Goal: Task Accomplishment & Management: Complete application form

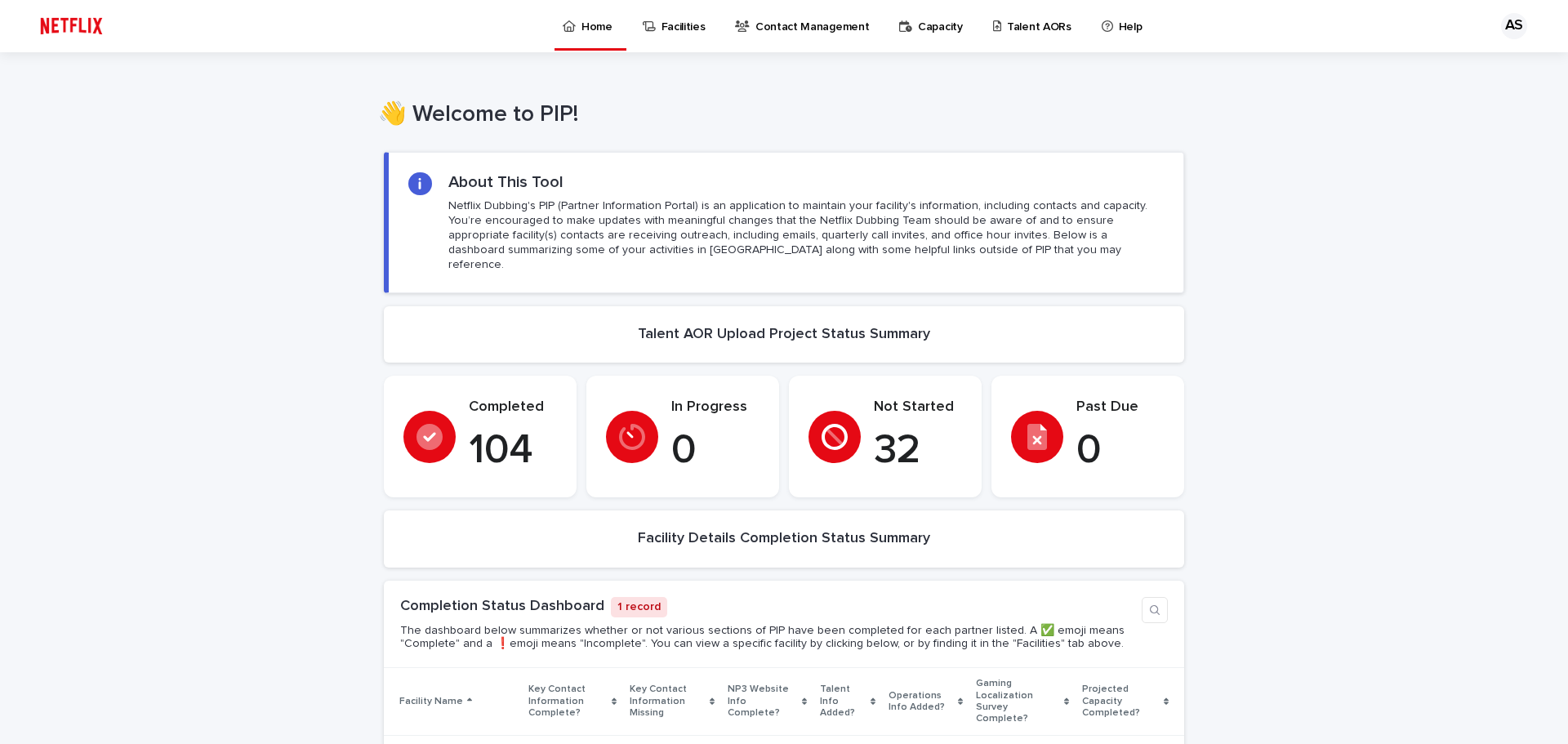
click at [1007, 24] on p "Talent AORs" at bounding box center [1039, 17] width 65 height 34
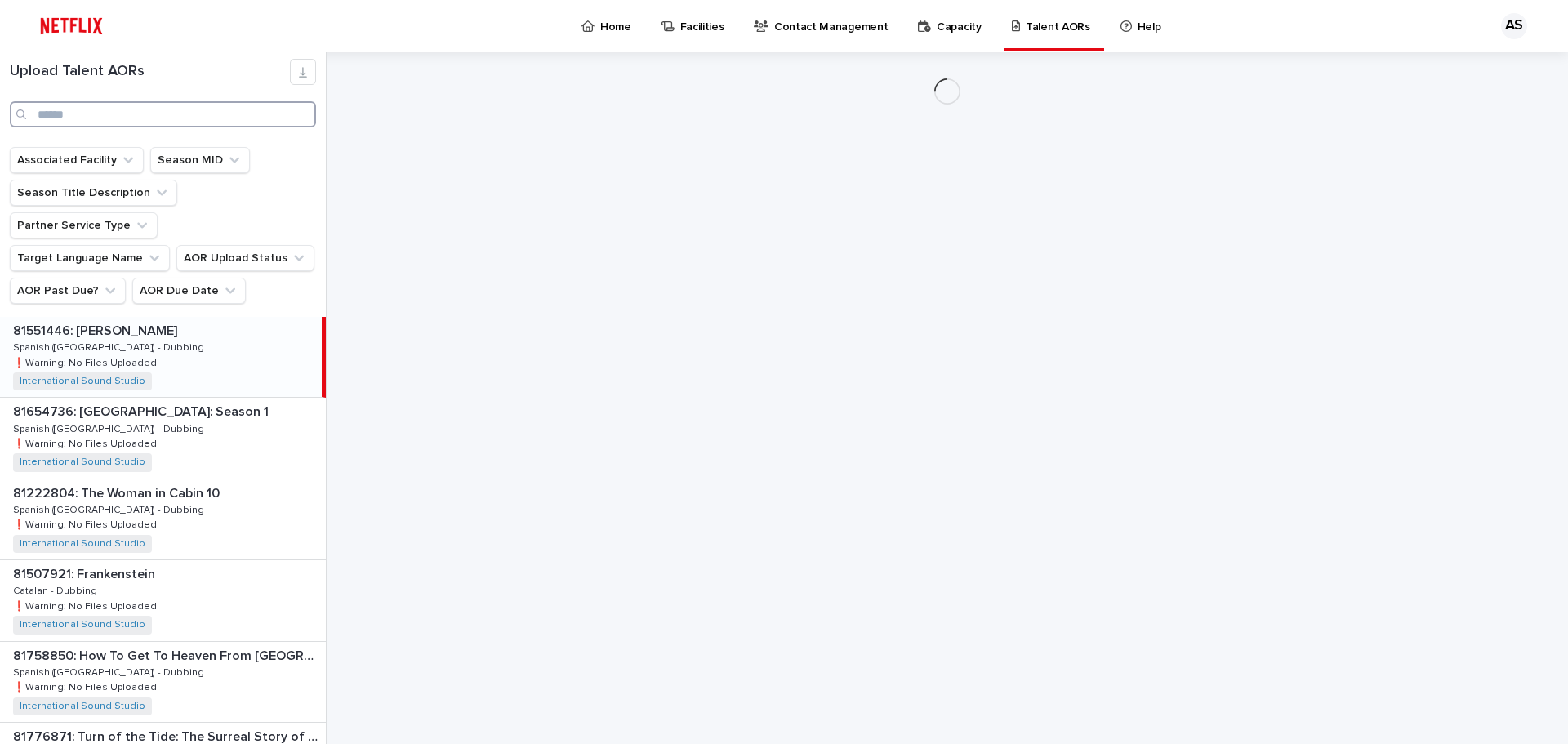
click at [141, 112] on input "Search" at bounding box center [162, 114] width 306 height 26
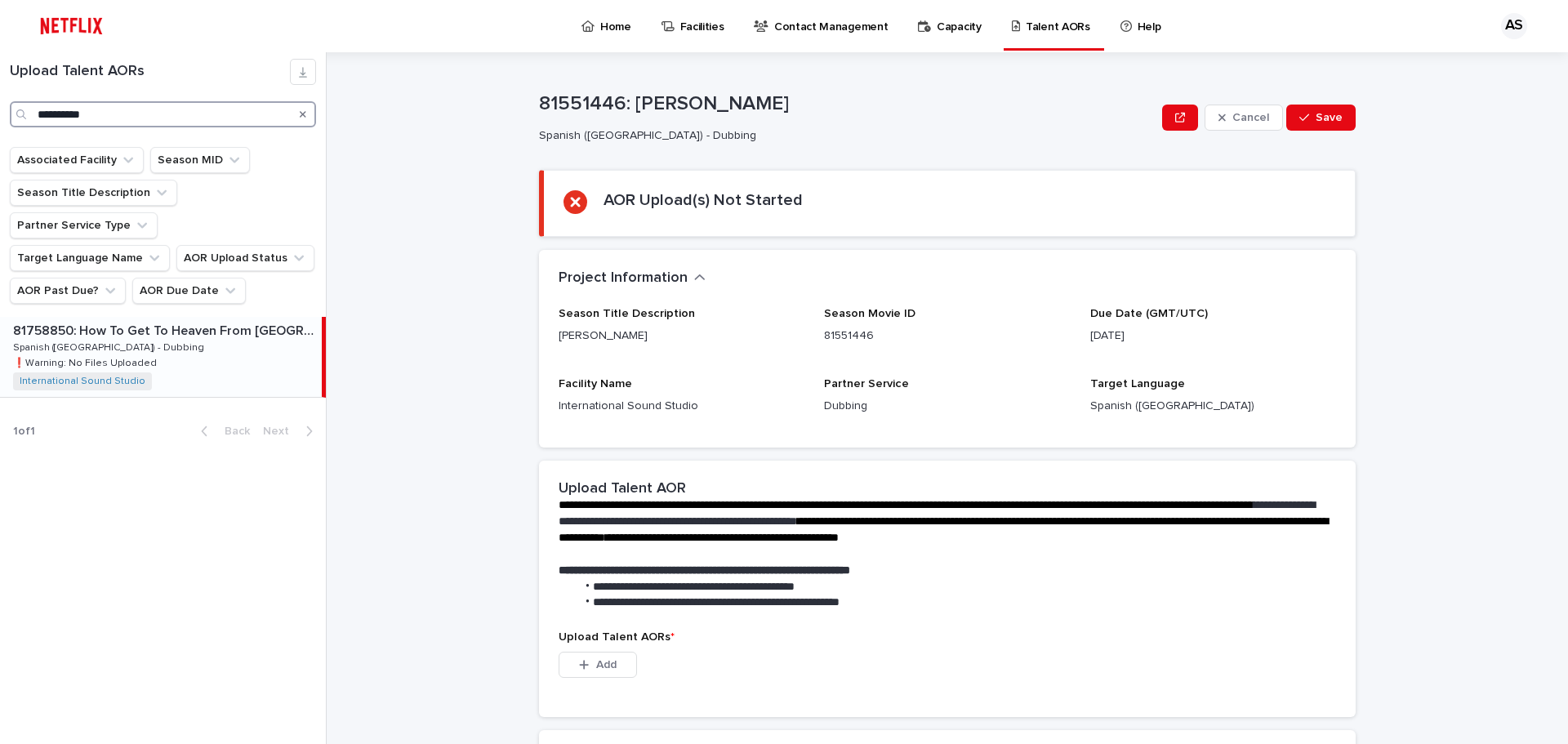
type input "**********"
click at [194, 320] on p "81758850: How To Get To Heaven From [GEOGRAPHIC_DATA]: Season 1" at bounding box center [166, 329] width 305 height 19
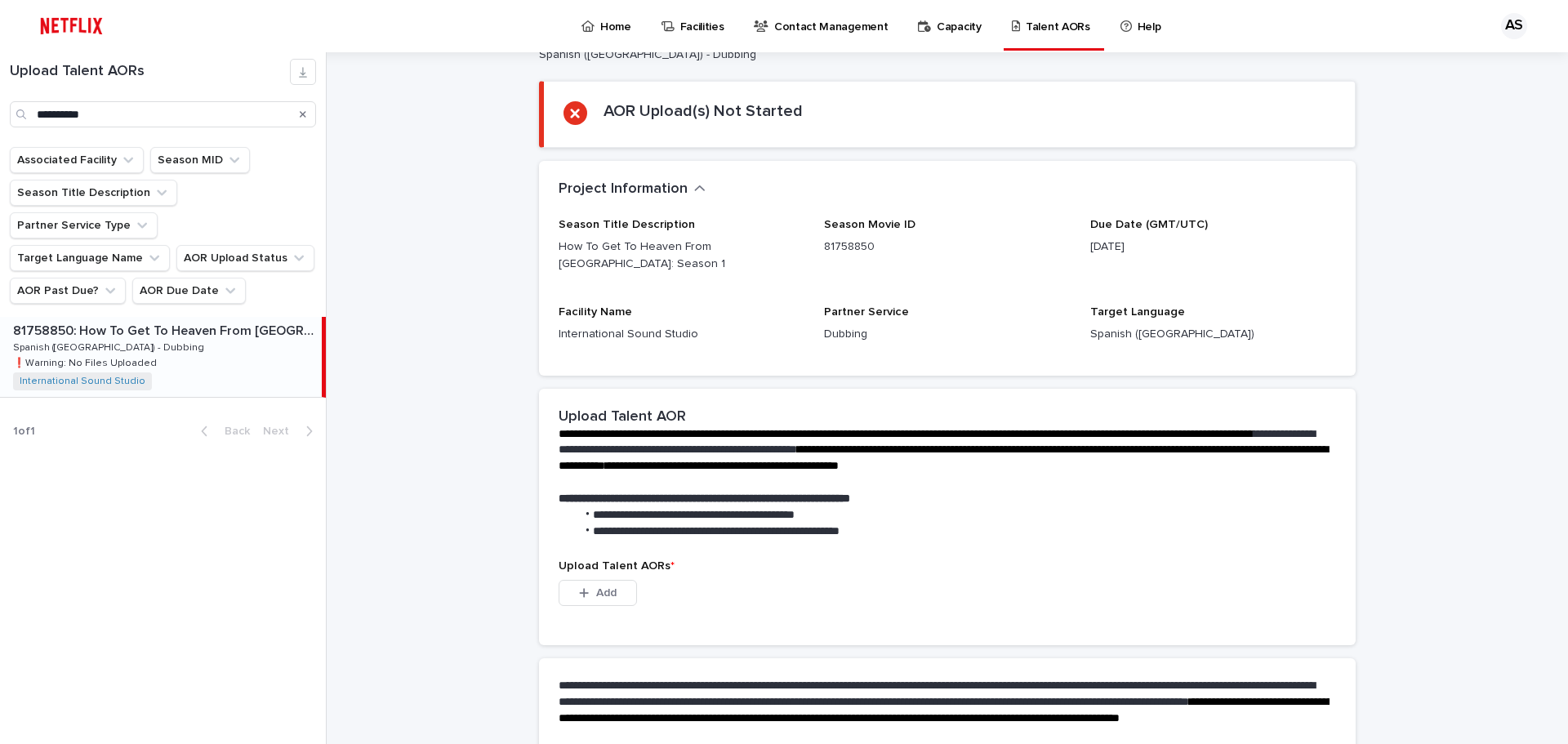
scroll to position [235, 0]
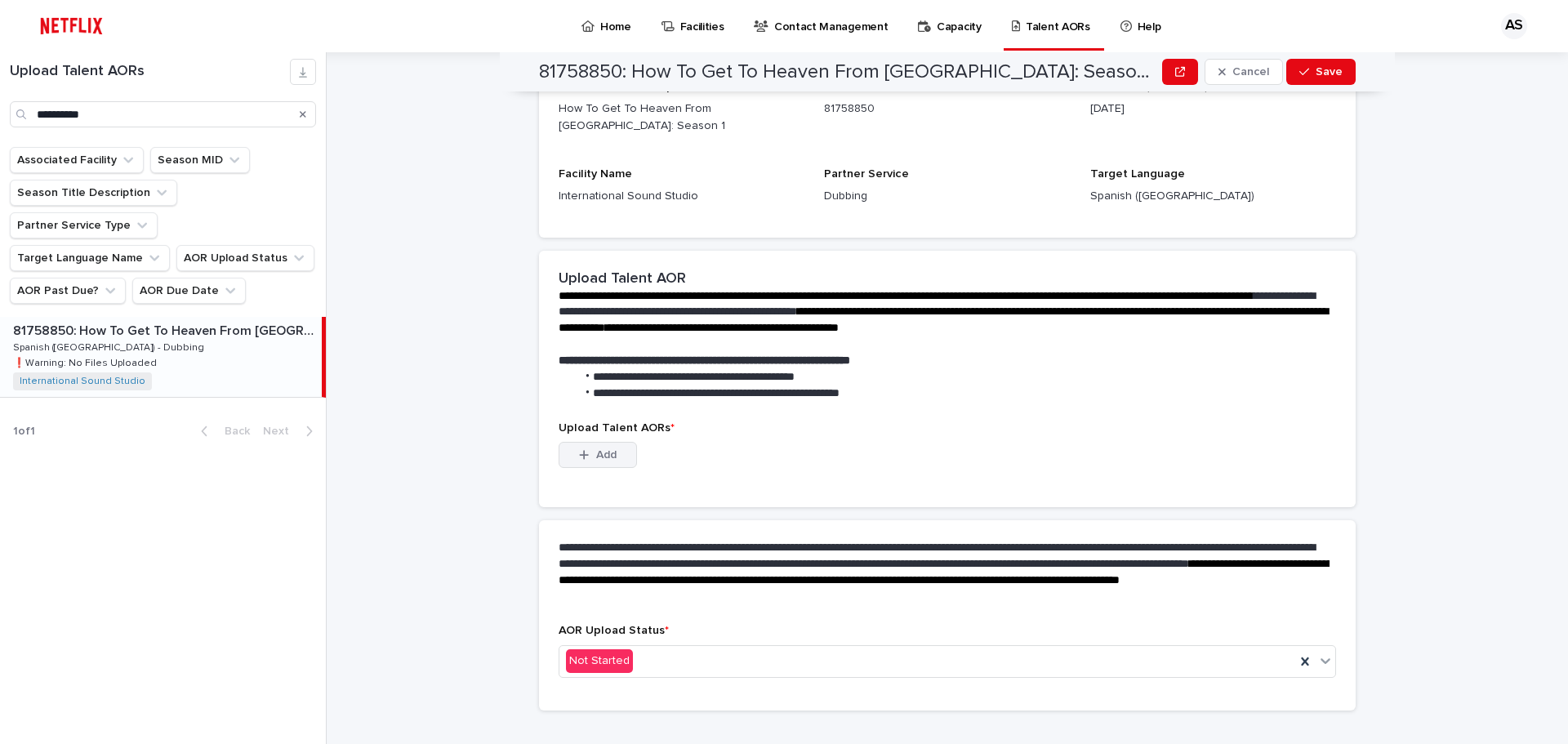
click at [611, 442] on button "Add" at bounding box center [597, 454] width 78 height 26
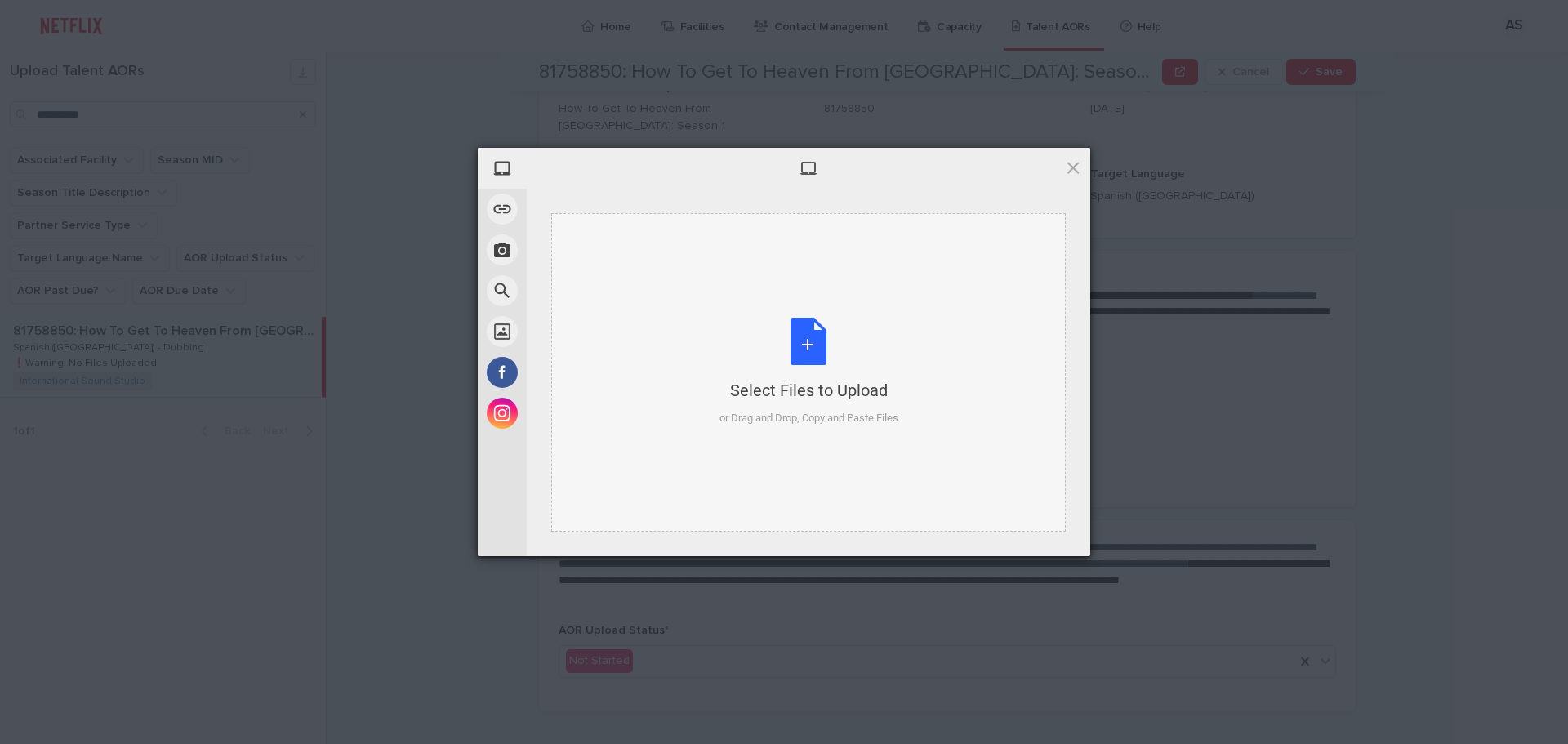
click at [773, 356] on div "Select Files to Upload or Drag and Drop, Copy and Paste Files" at bounding box center [809, 372] width 179 height 109
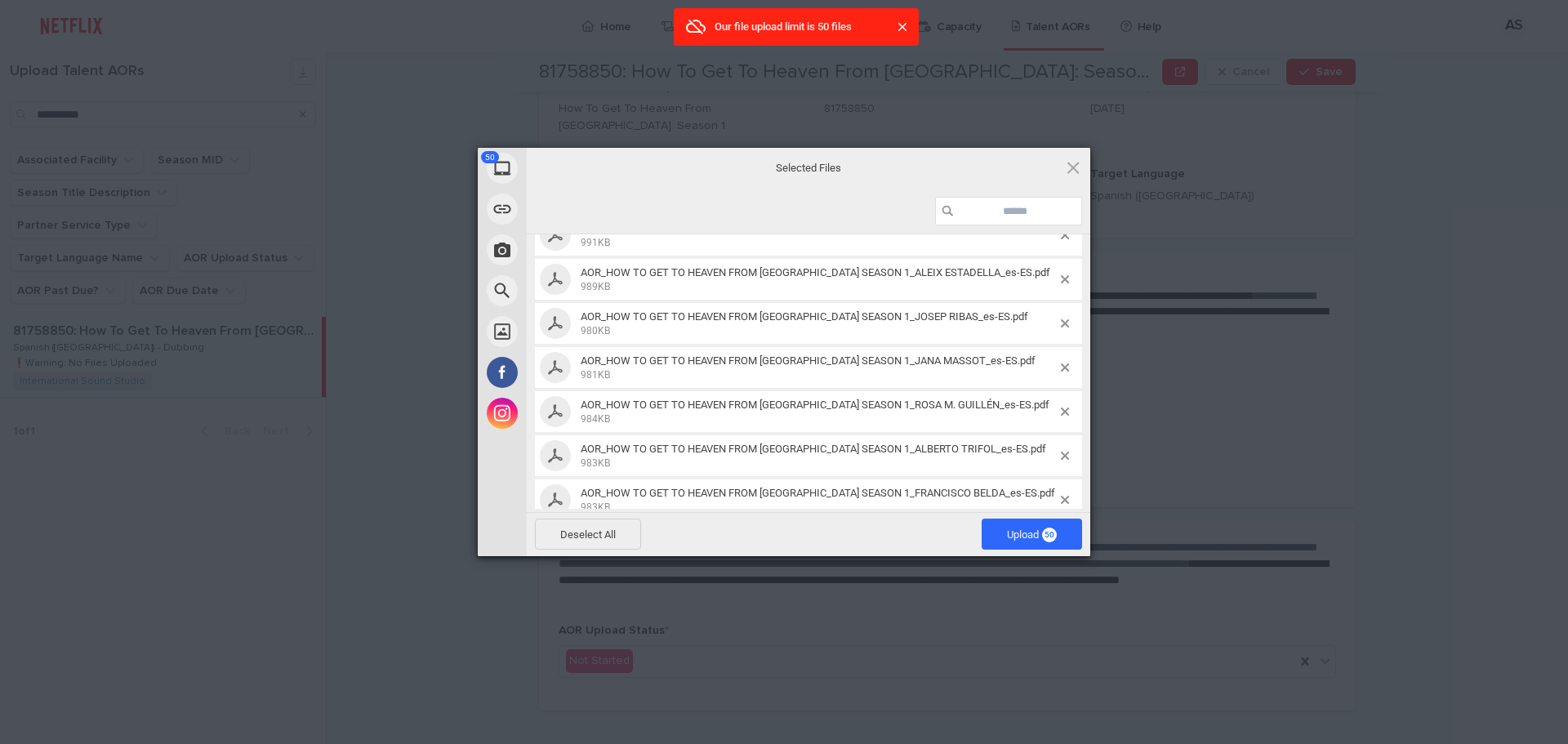
scroll to position [1980, 0]
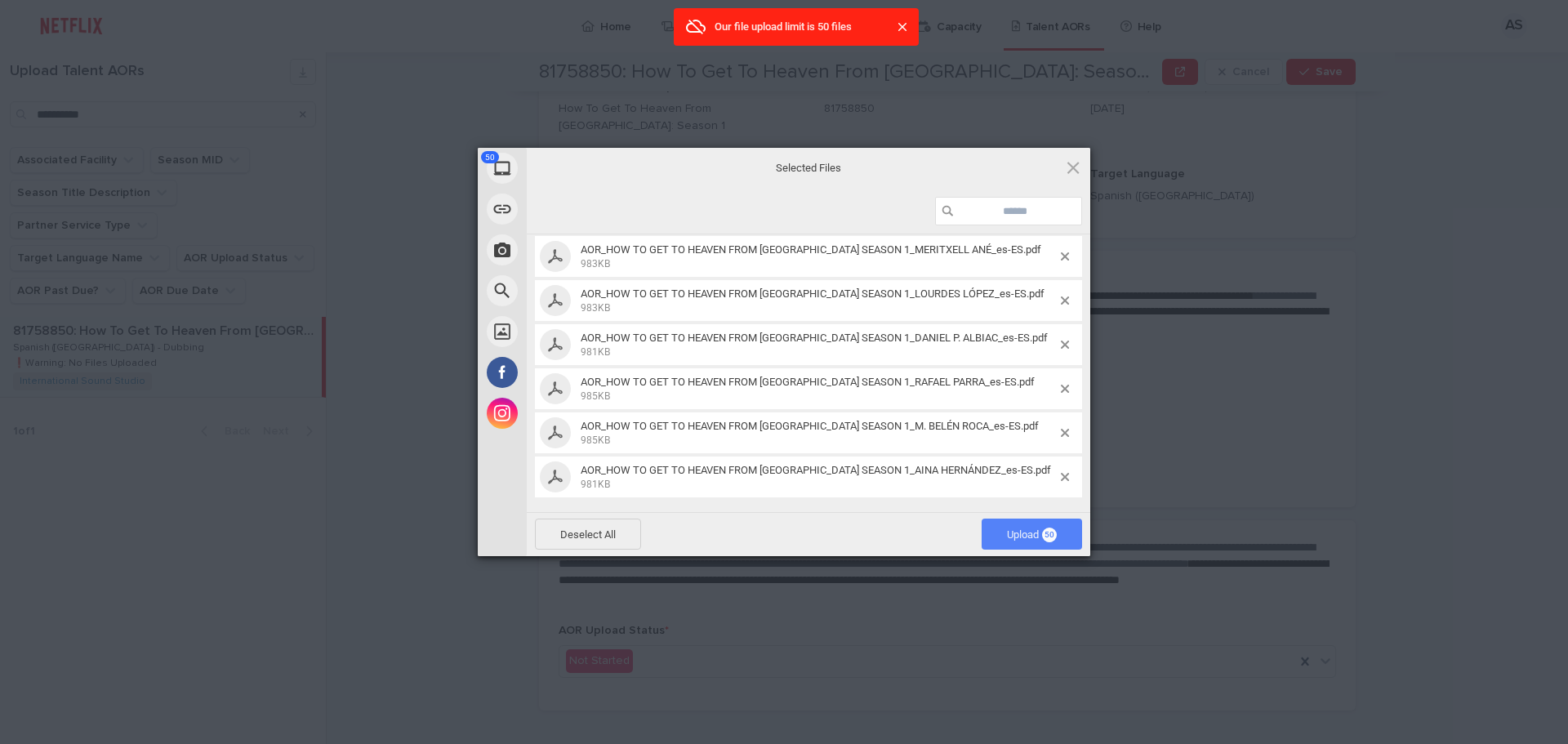
click at [1029, 530] on span "Upload 50" at bounding box center [1032, 535] width 50 height 13
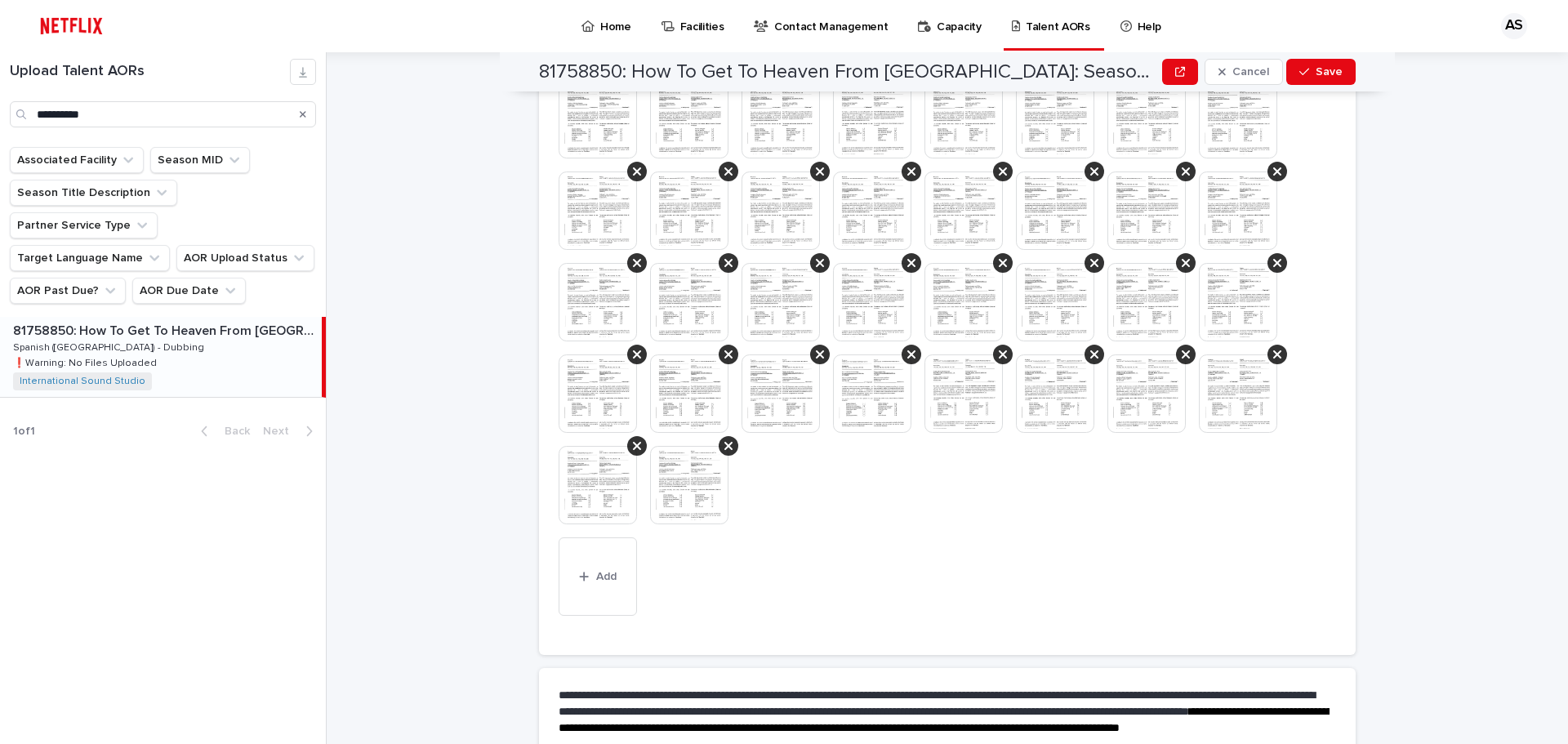
scroll to position [848, 0]
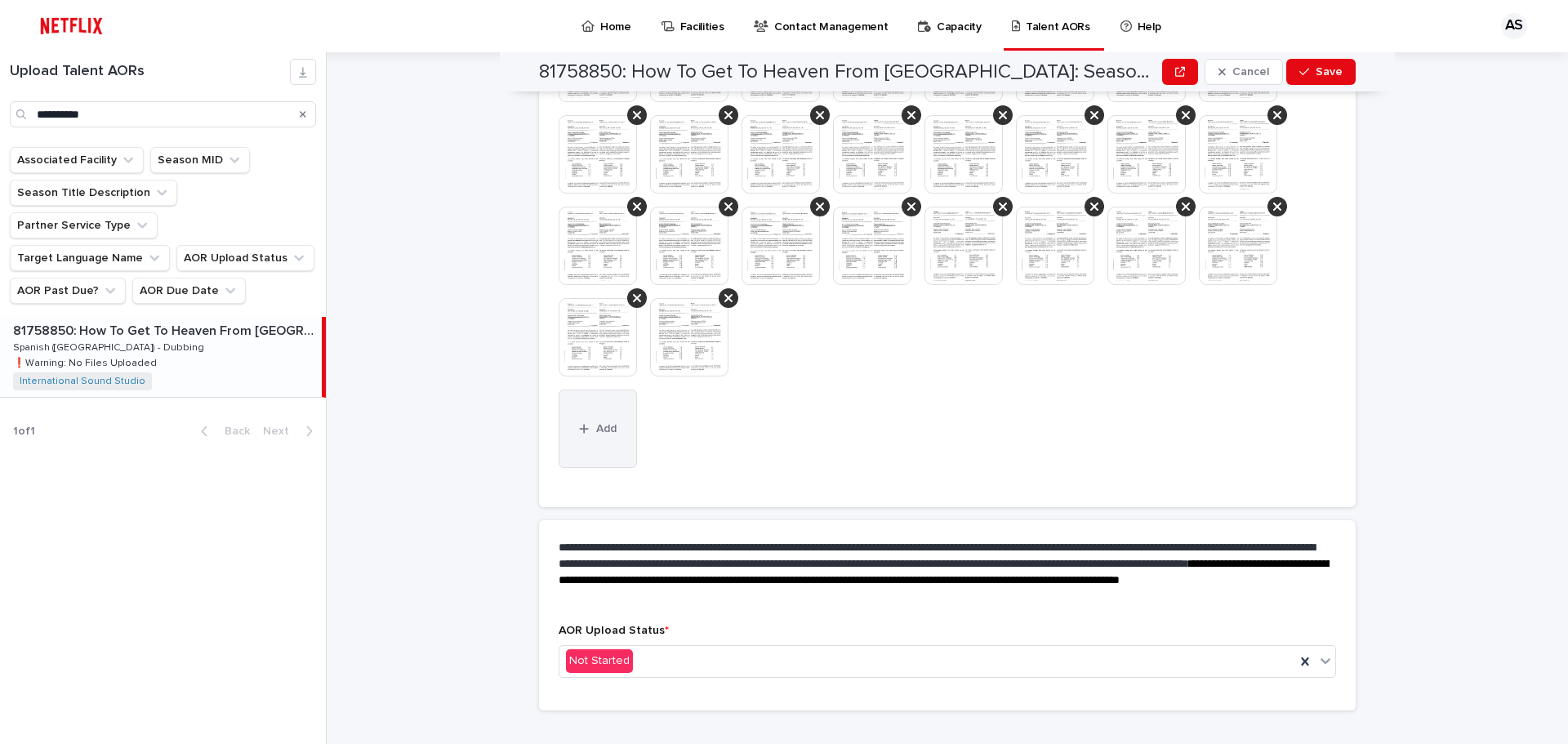
click at [576, 393] on button "Add" at bounding box center [597, 428] width 78 height 78
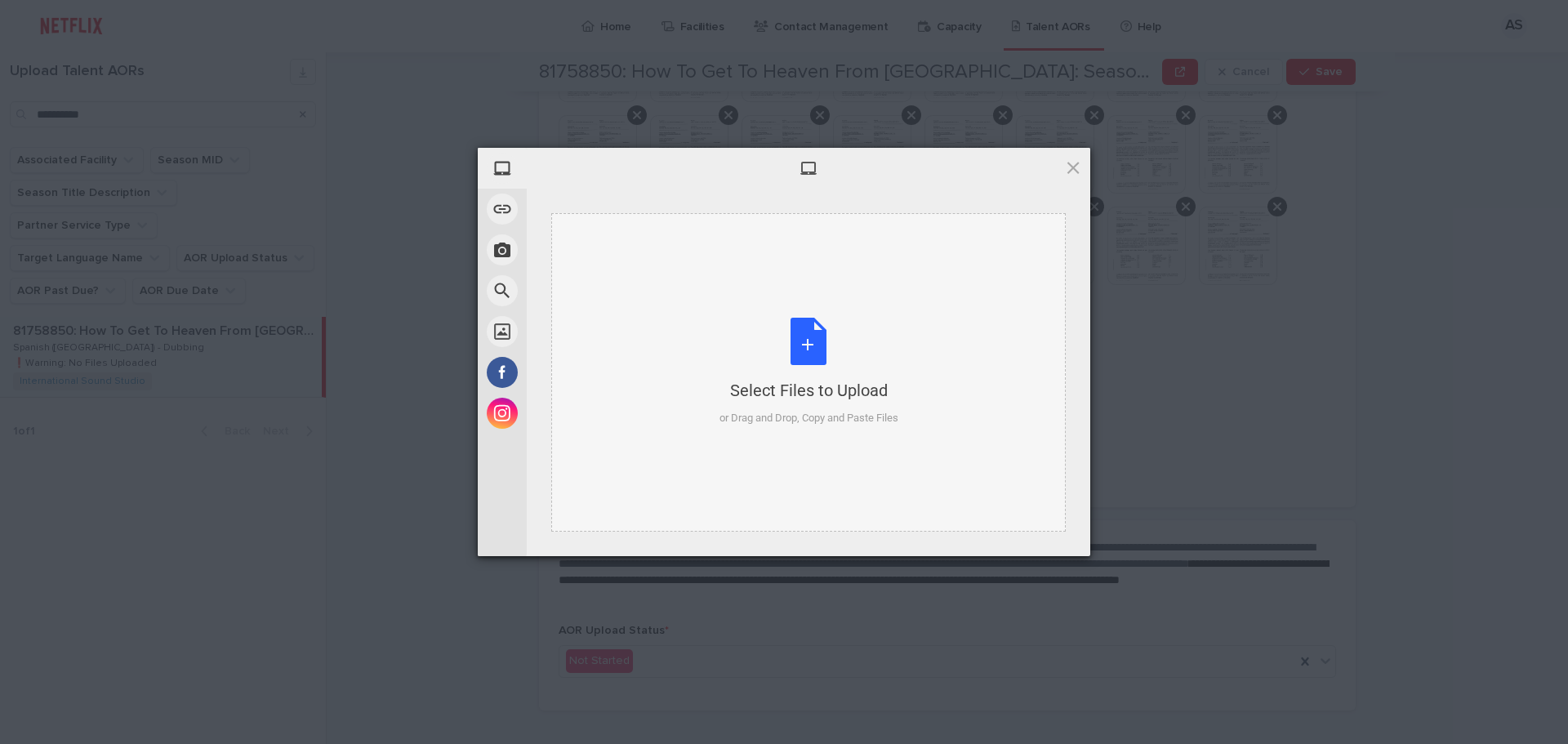
click at [808, 332] on div "Select Files to Upload or Drag and Drop, Copy and Paste Files" at bounding box center [809, 372] width 179 height 109
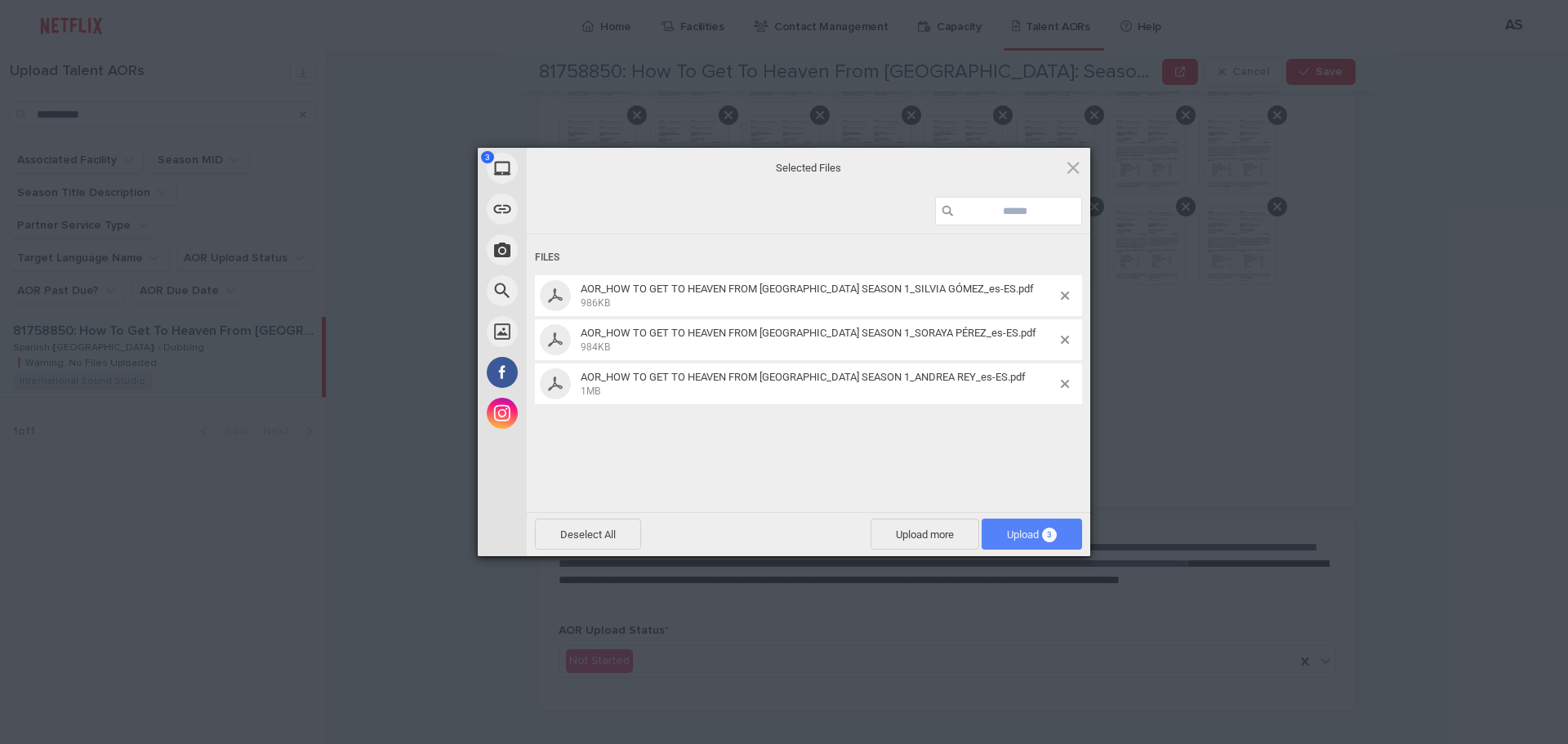
click at [1041, 535] on span "Upload 3" at bounding box center [1032, 535] width 50 height 13
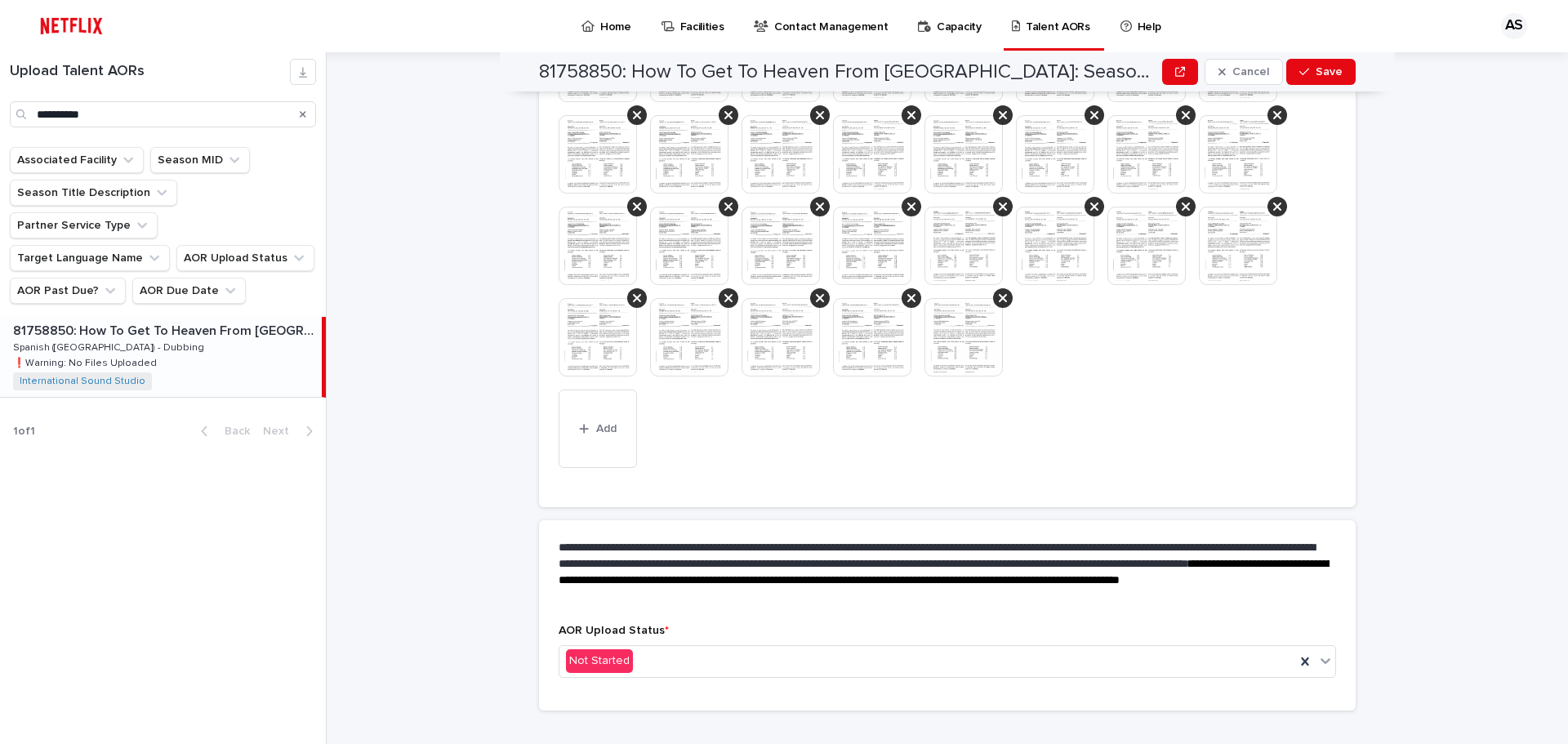
click at [676, 652] on div "AOR Upload Status * Not Started" at bounding box center [947, 657] width 777 height 66
click at [670, 649] on div "Not Started" at bounding box center [927, 661] width 736 height 27
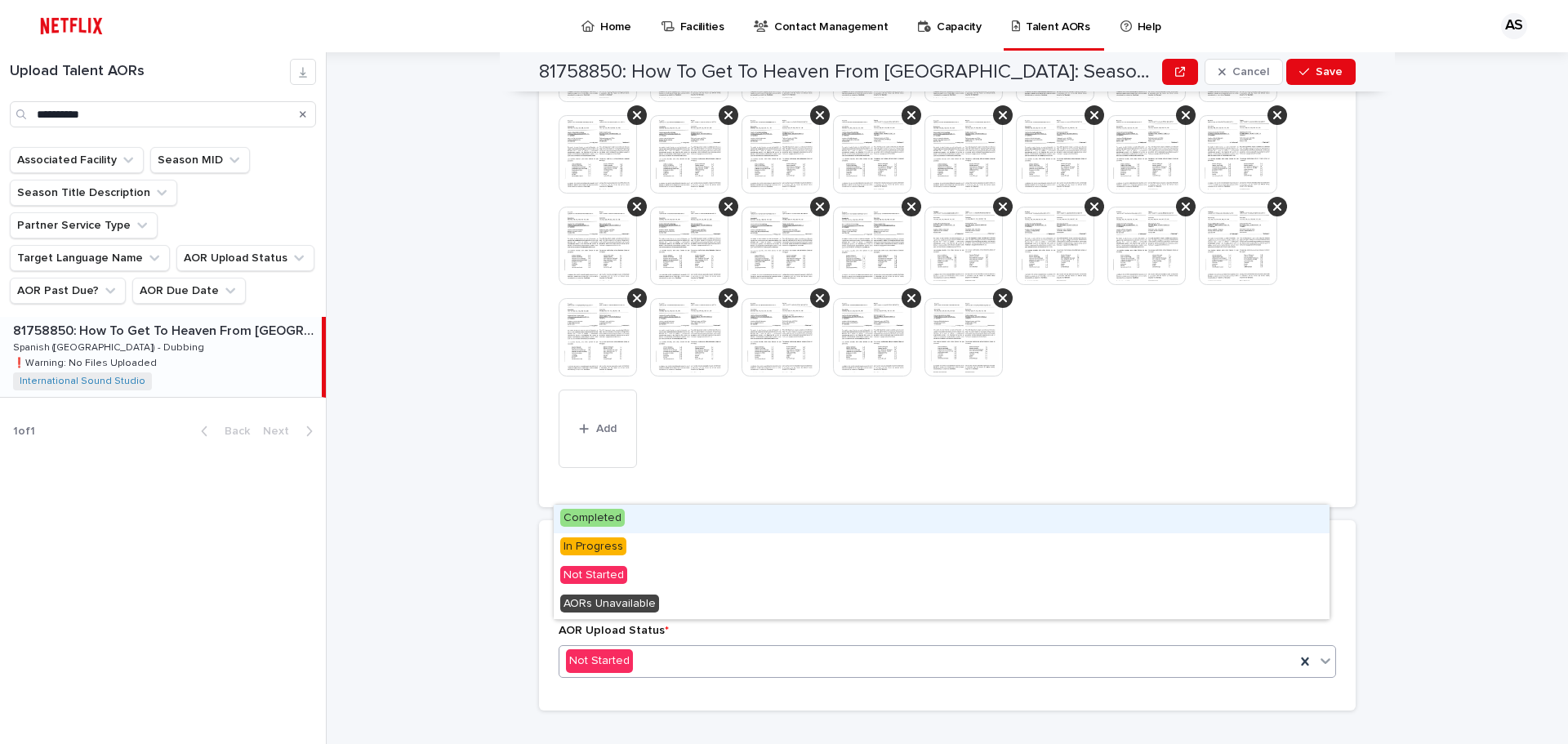
click at [612, 513] on span "Completed" at bounding box center [592, 518] width 65 height 18
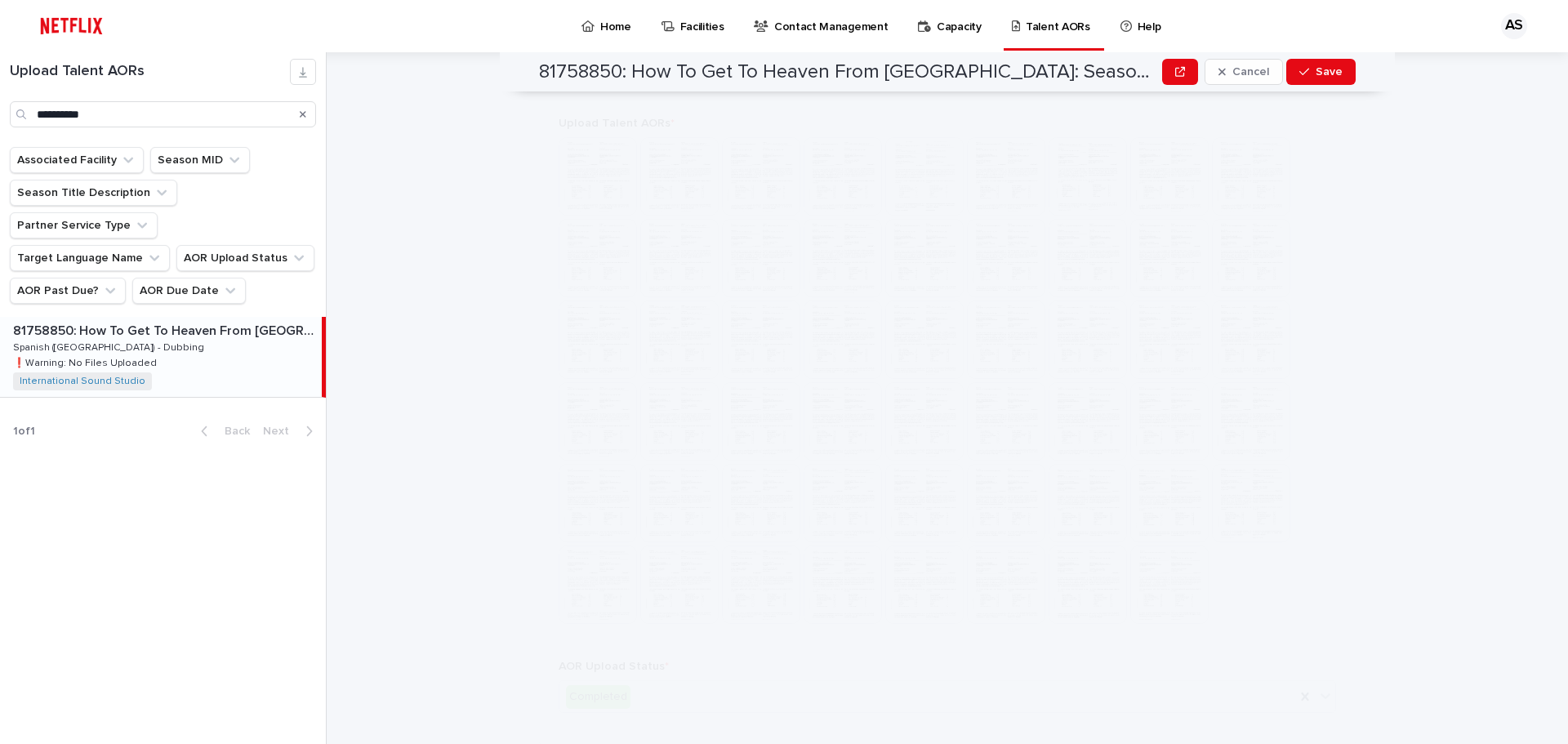
scroll to position [0, 0]
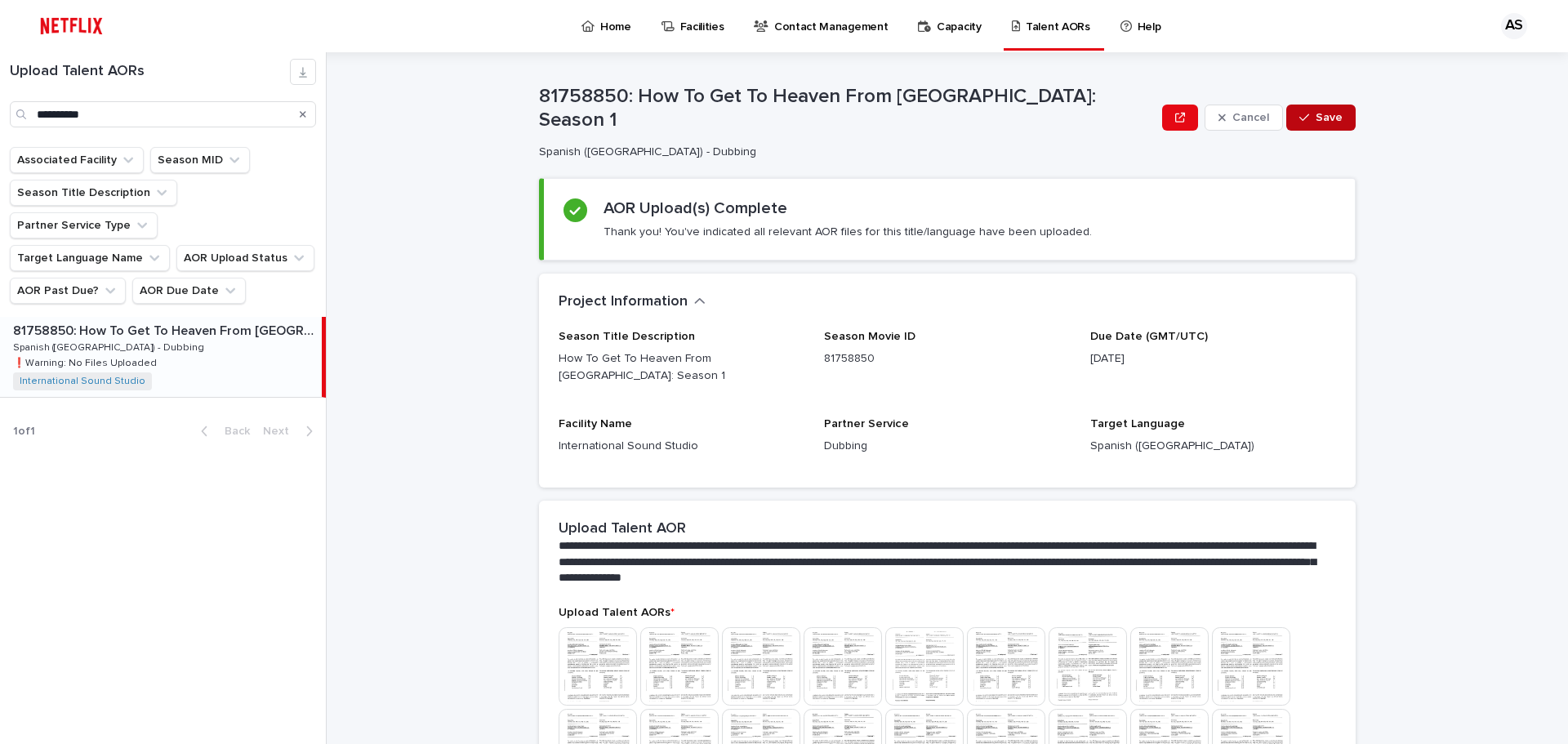
click at [1319, 113] on span "Save" at bounding box center [1329, 118] width 27 height 12
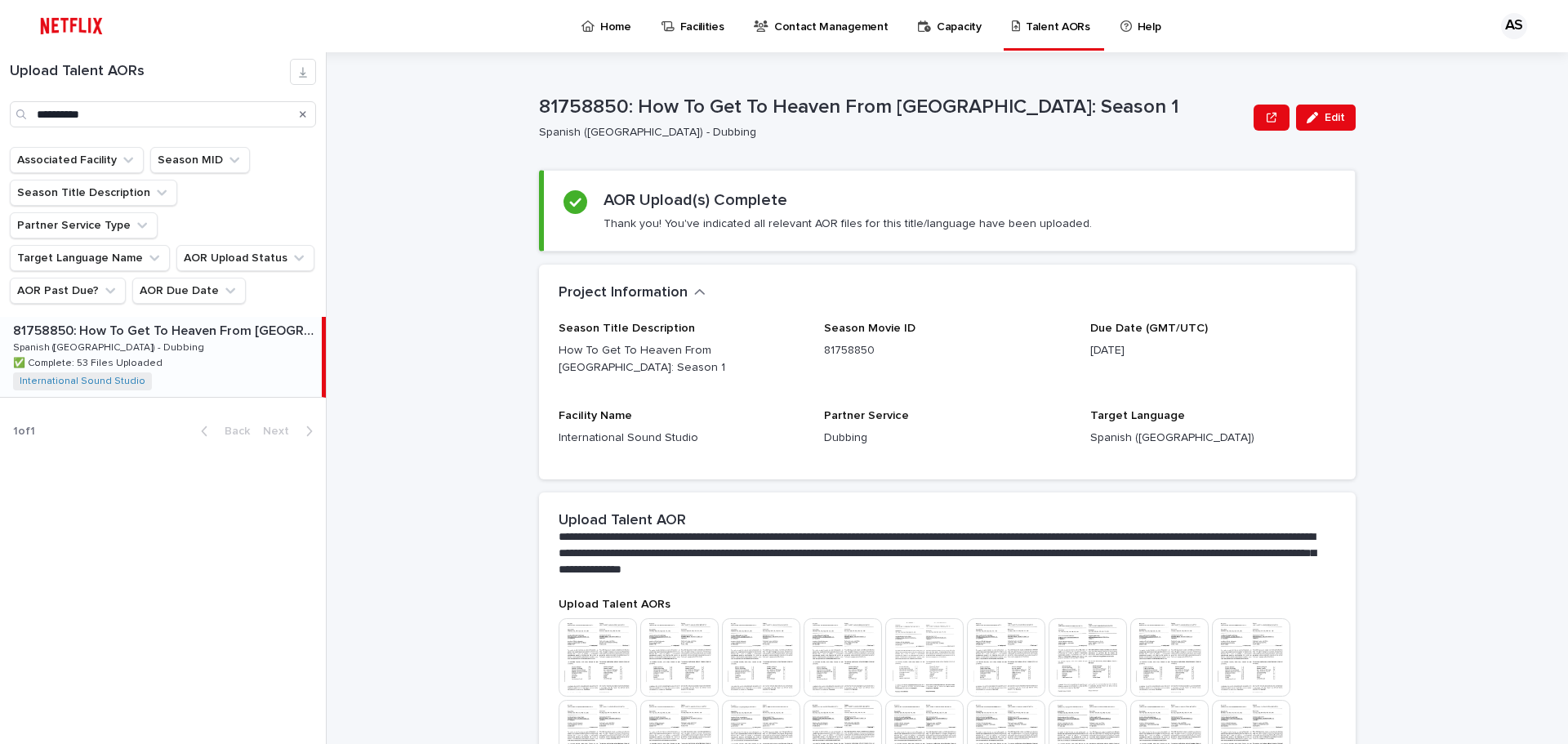
click at [600, 25] on p "Home" at bounding box center [616, 17] width 31 height 34
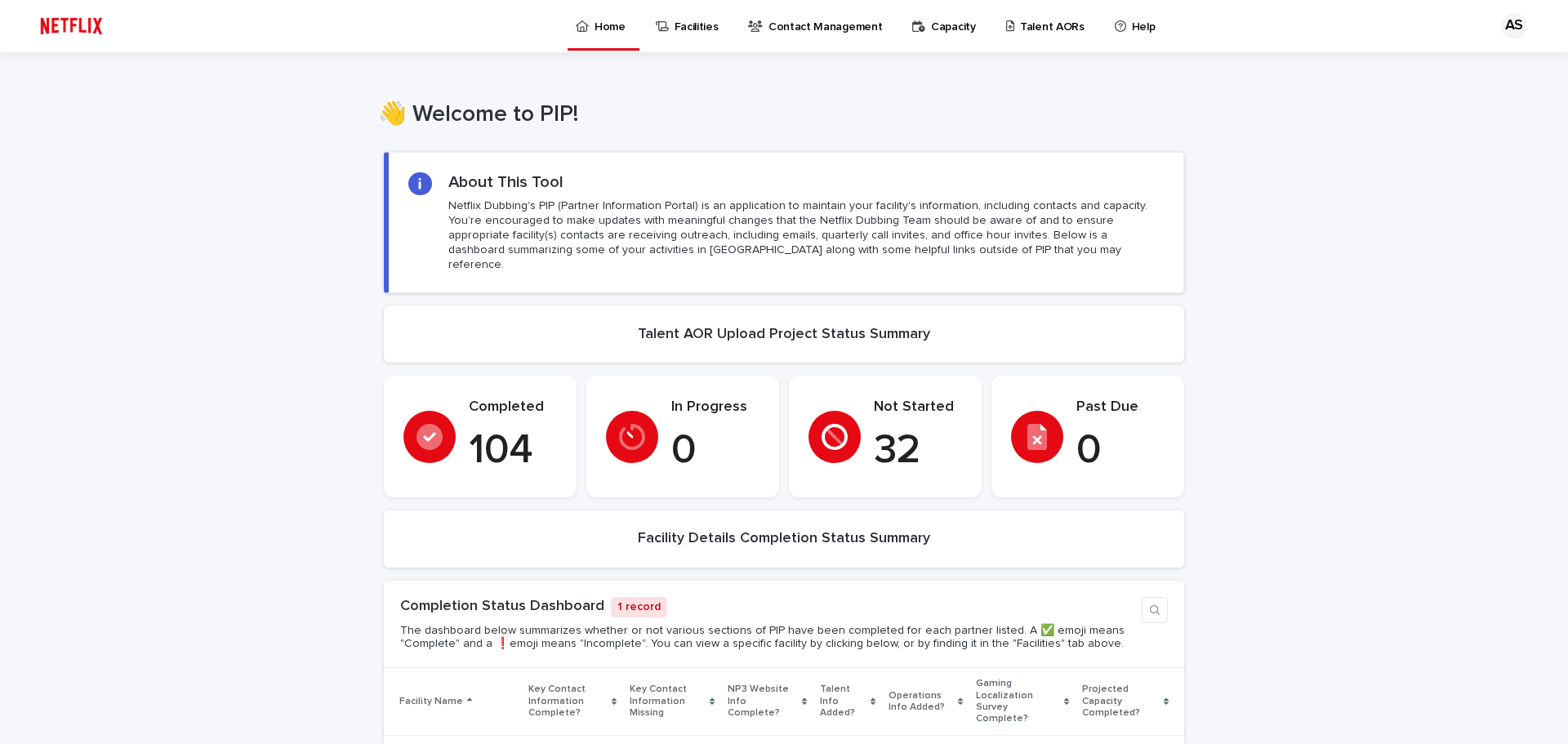
click at [1021, 22] on p "Talent AORs" at bounding box center [1053, 17] width 65 height 34
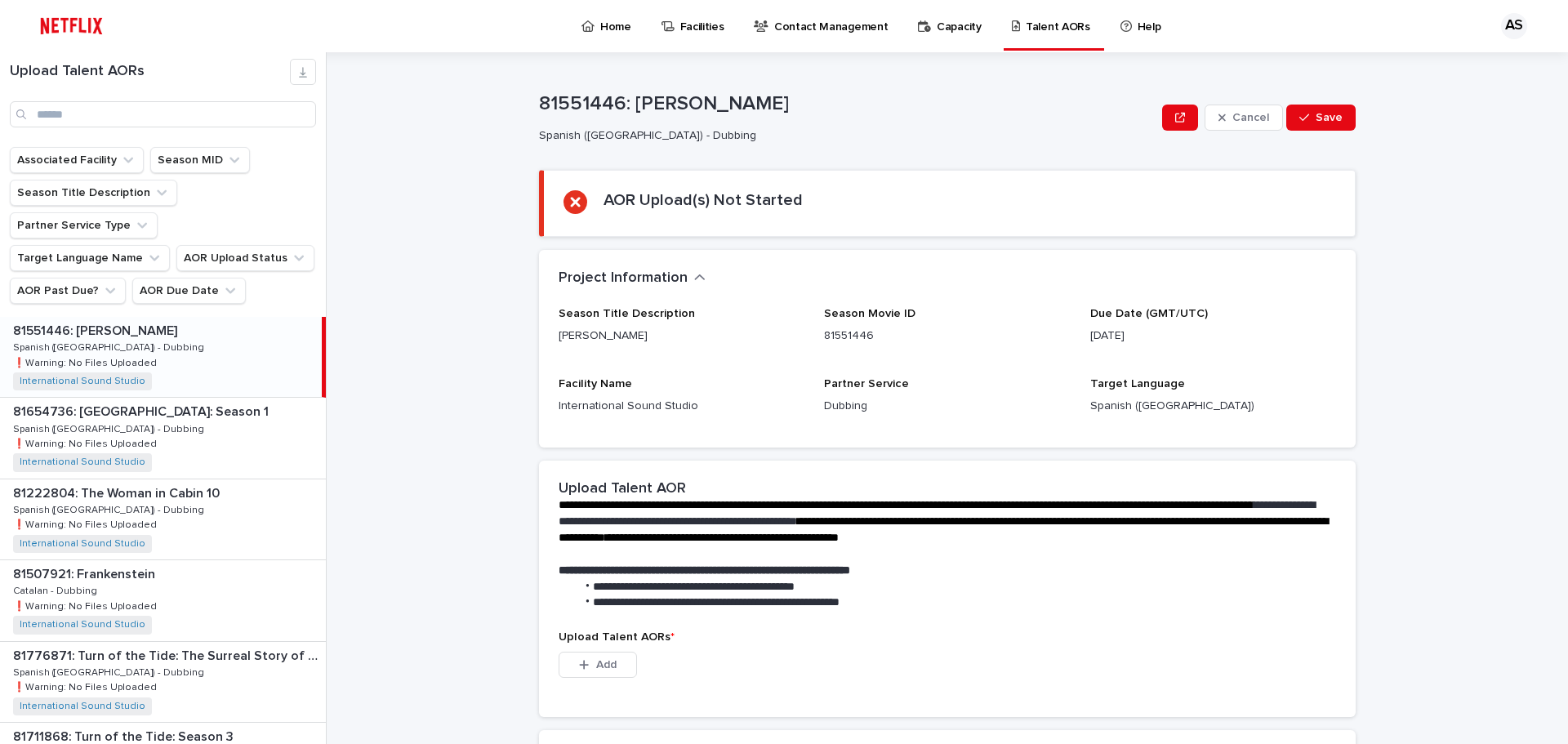
click at [600, 27] on p "Home" at bounding box center [616, 17] width 31 height 34
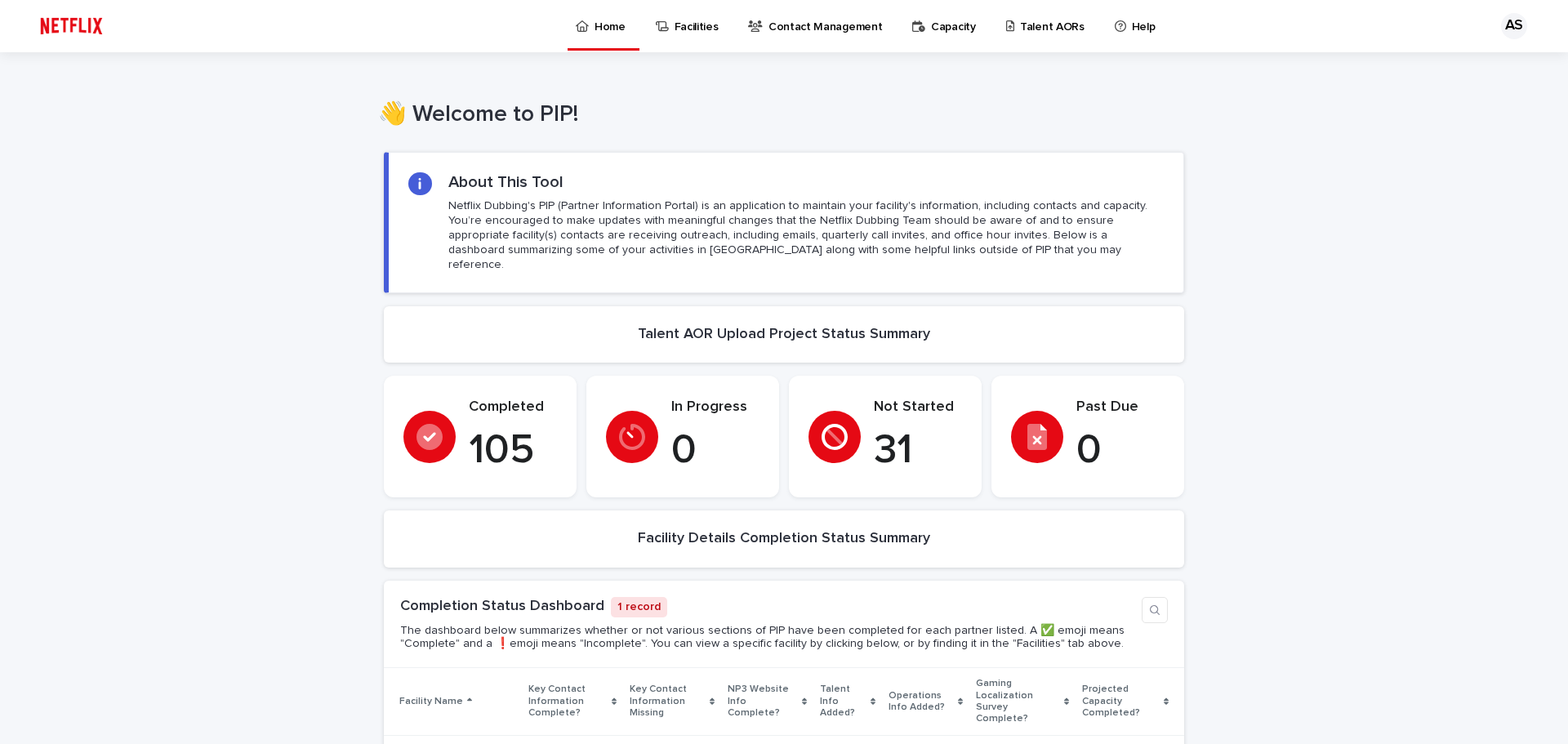
click at [1004, 38] on link "Talent AORs" at bounding box center [1047, 25] width 87 height 50
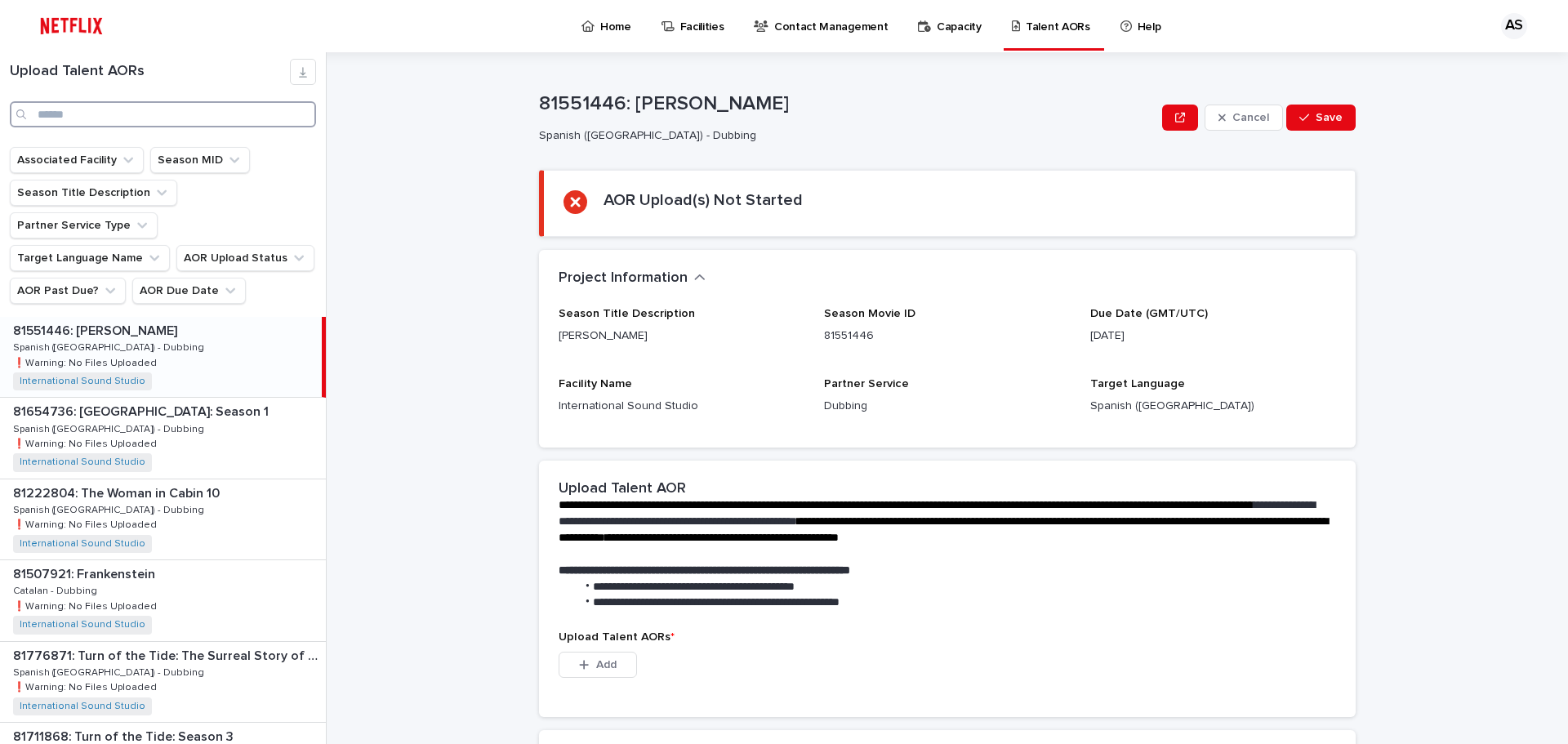
click at [101, 120] on input "Search" at bounding box center [162, 114] width 306 height 26
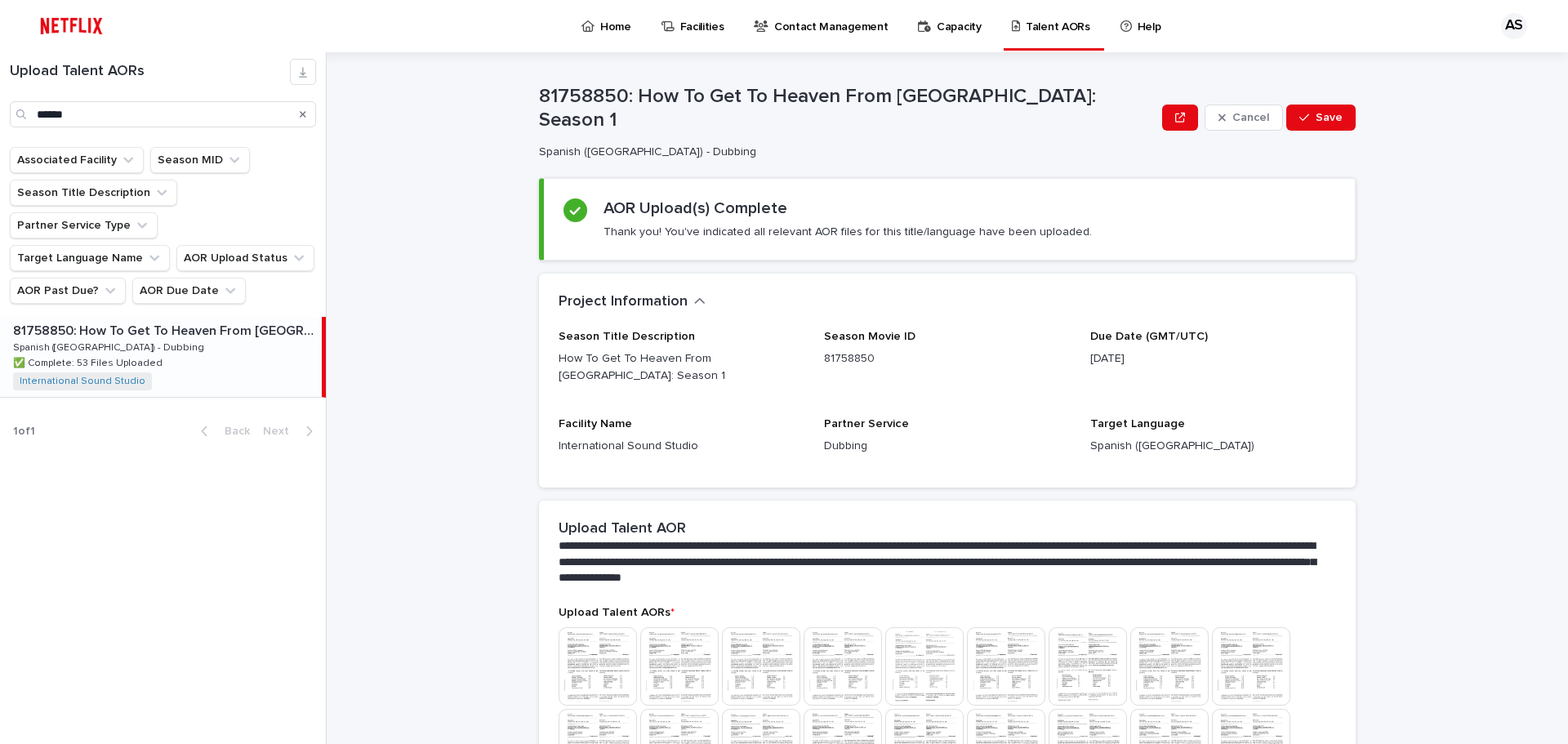
click at [153, 320] on p "81758850: How To Get To Heaven From [GEOGRAPHIC_DATA]: Season 1" at bounding box center [166, 329] width 305 height 19
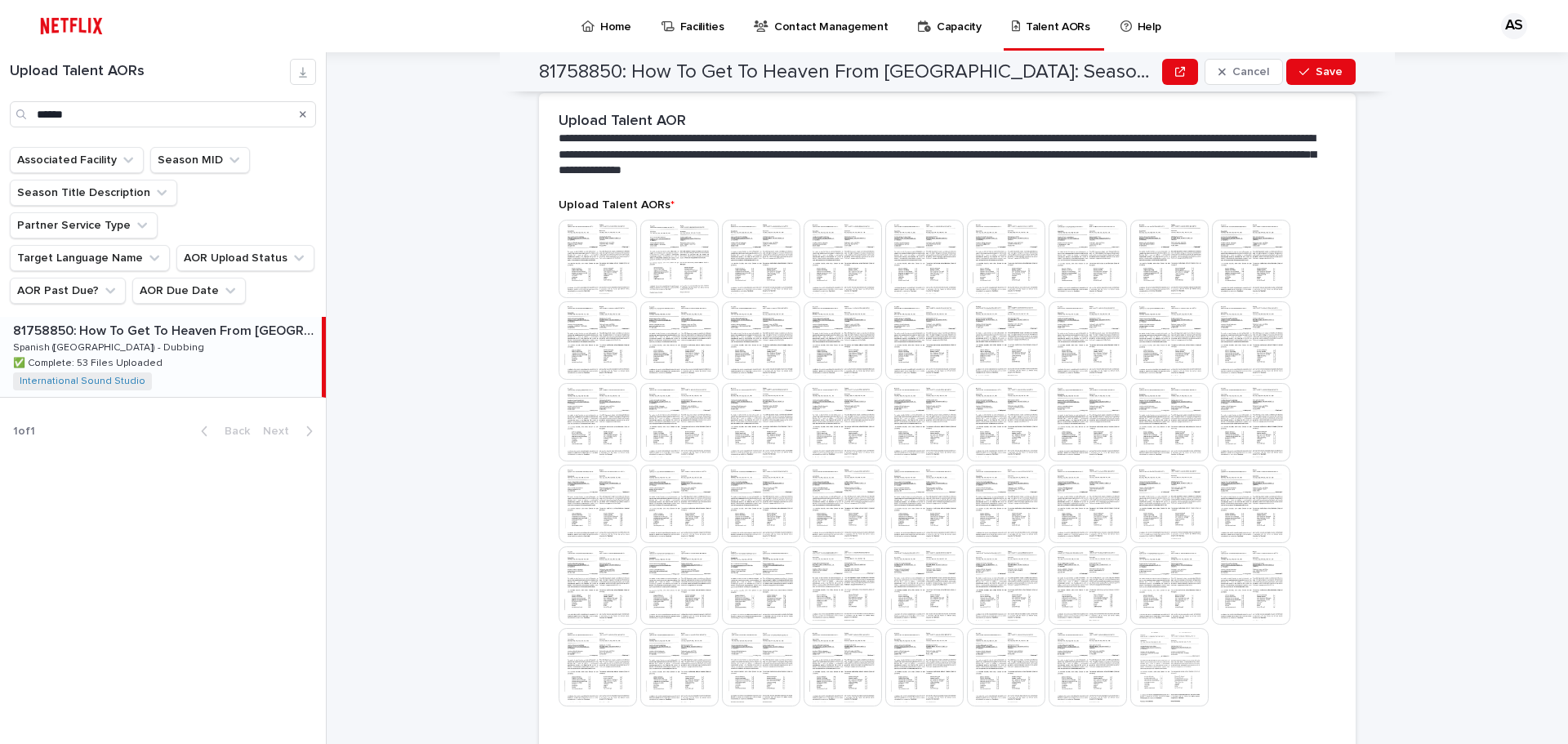
scroll to position [408, 0]
click at [574, 219] on img at bounding box center [597, 258] width 78 height 78
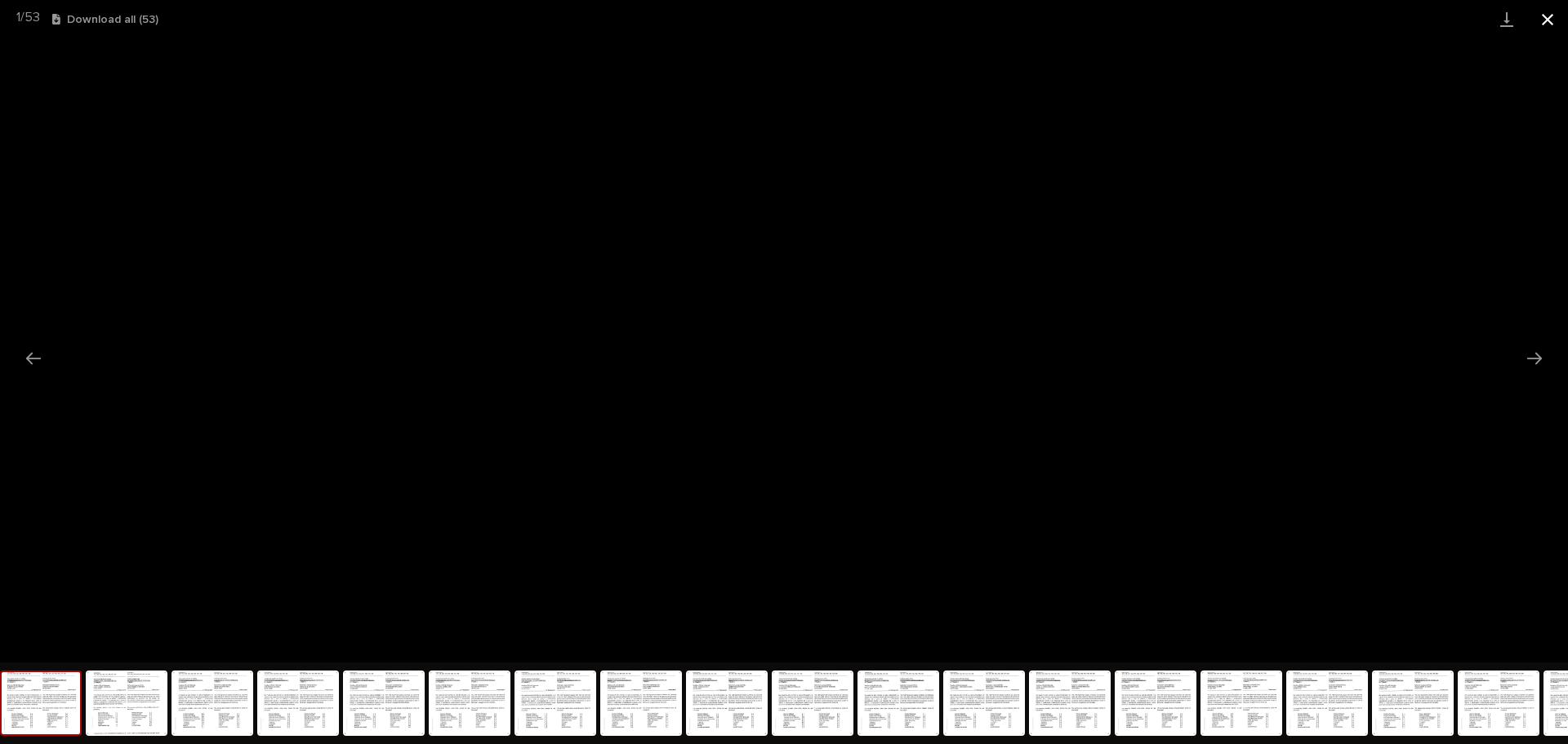
click at [1554, 18] on button "Close gallery" at bounding box center [1547, 19] width 40 height 39
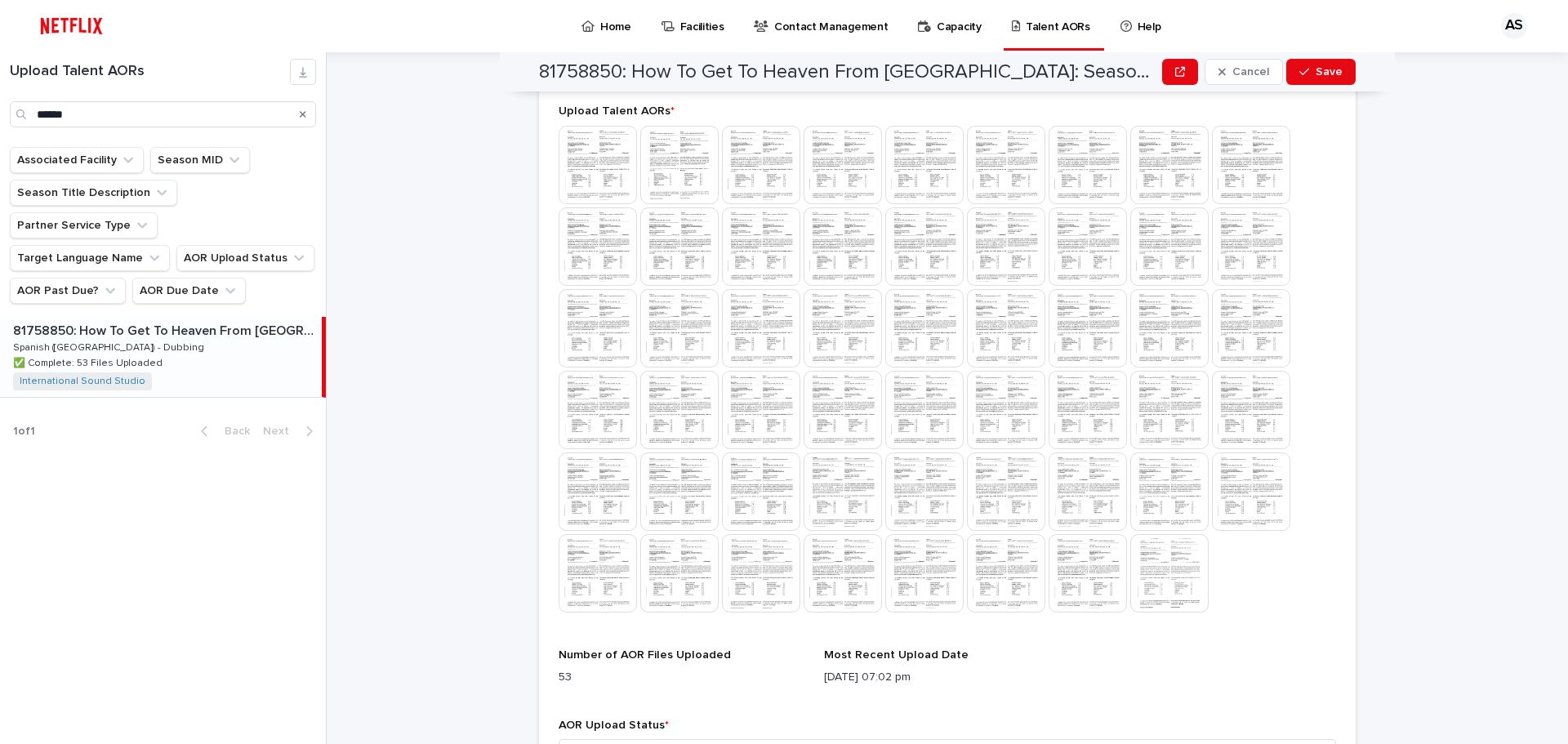
scroll to position [595, 0]
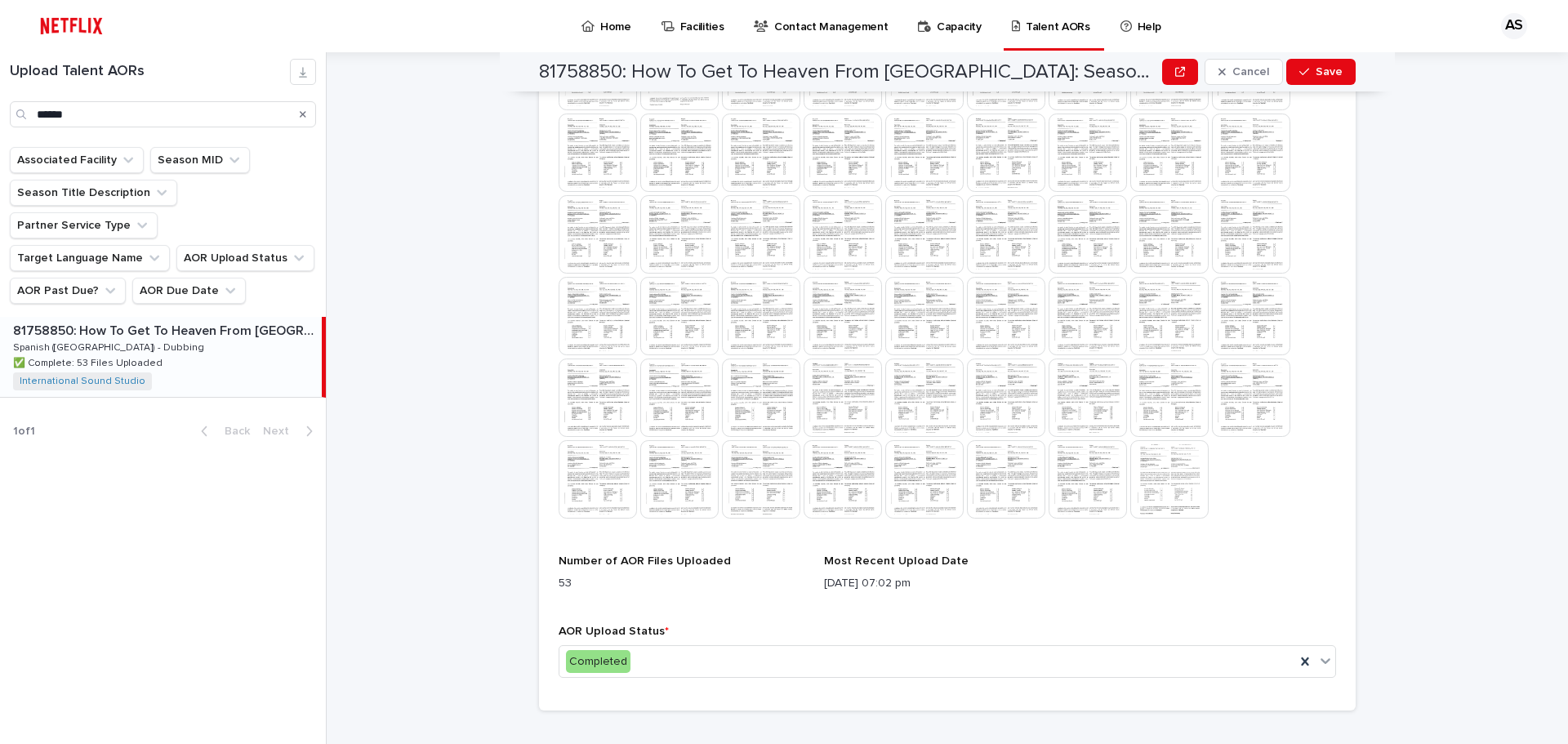
click at [1175, 466] on img at bounding box center [1169, 478] width 78 height 78
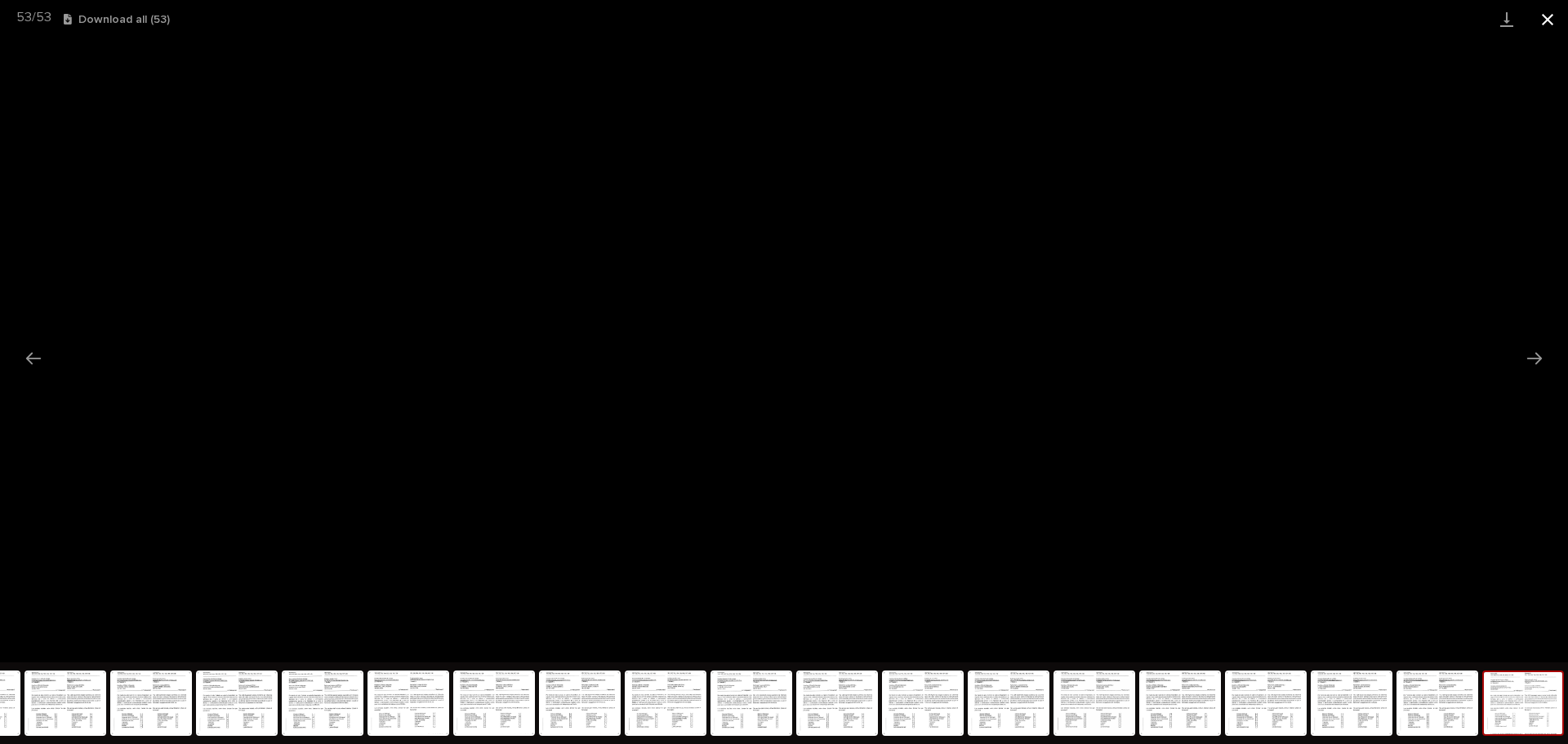
click at [1552, 16] on button "Close gallery" at bounding box center [1547, 19] width 40 height 39
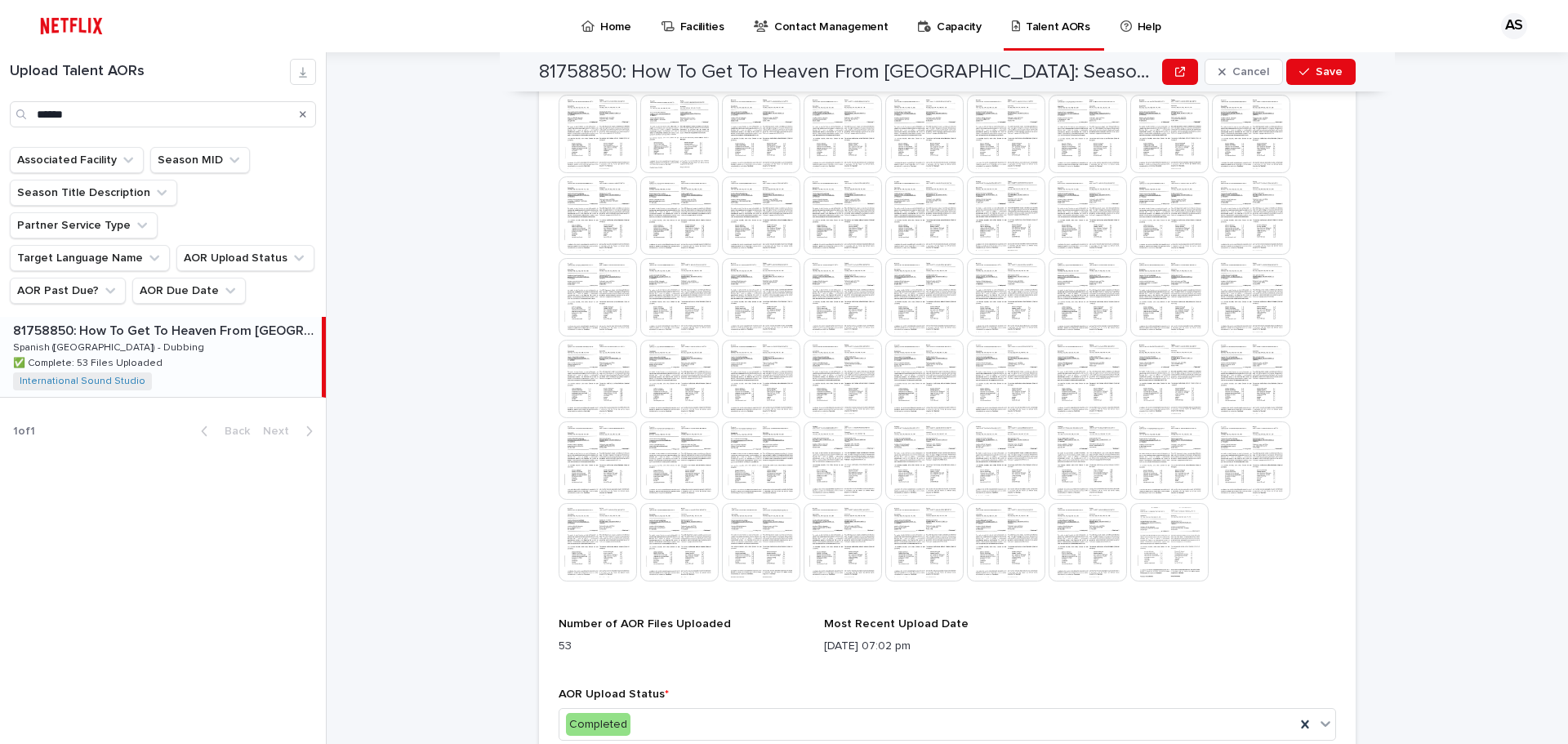
scroll to position [432, 0]
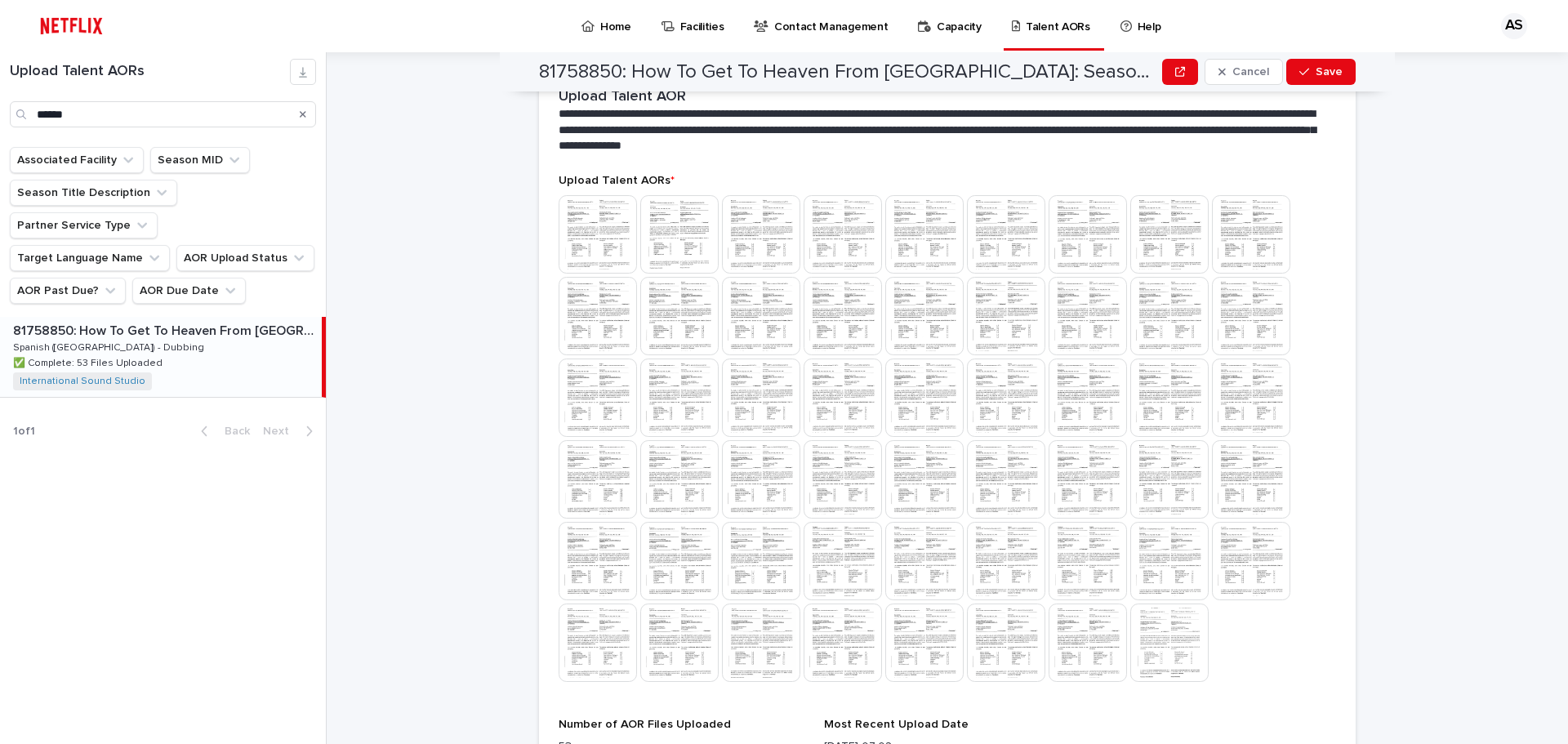
click at [784, 440] on img at bounding box center [760, 478] width 78 height 78
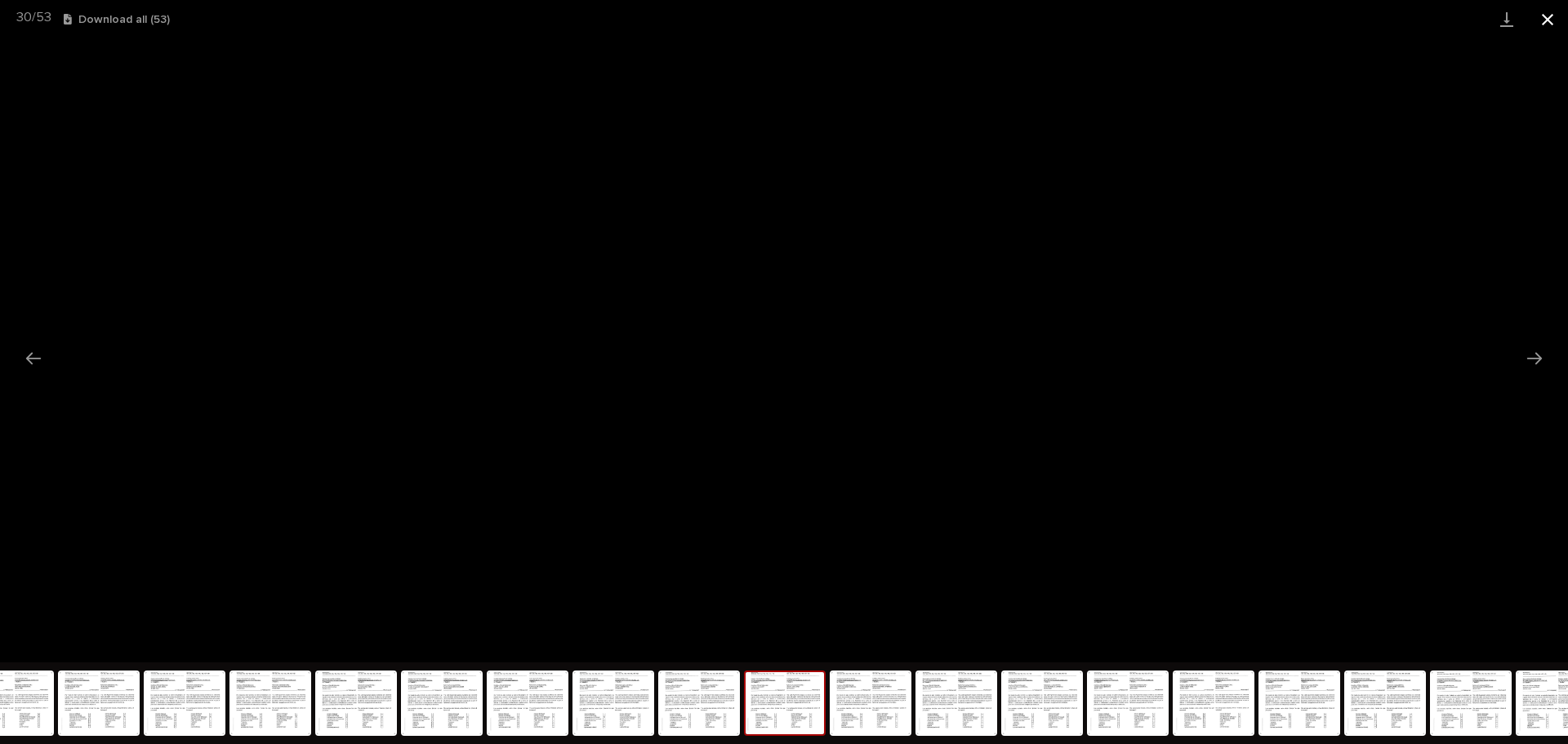
click at [1553, 11] on button "Close gallery" at bounding box center [1547, 19] width 40 height 39
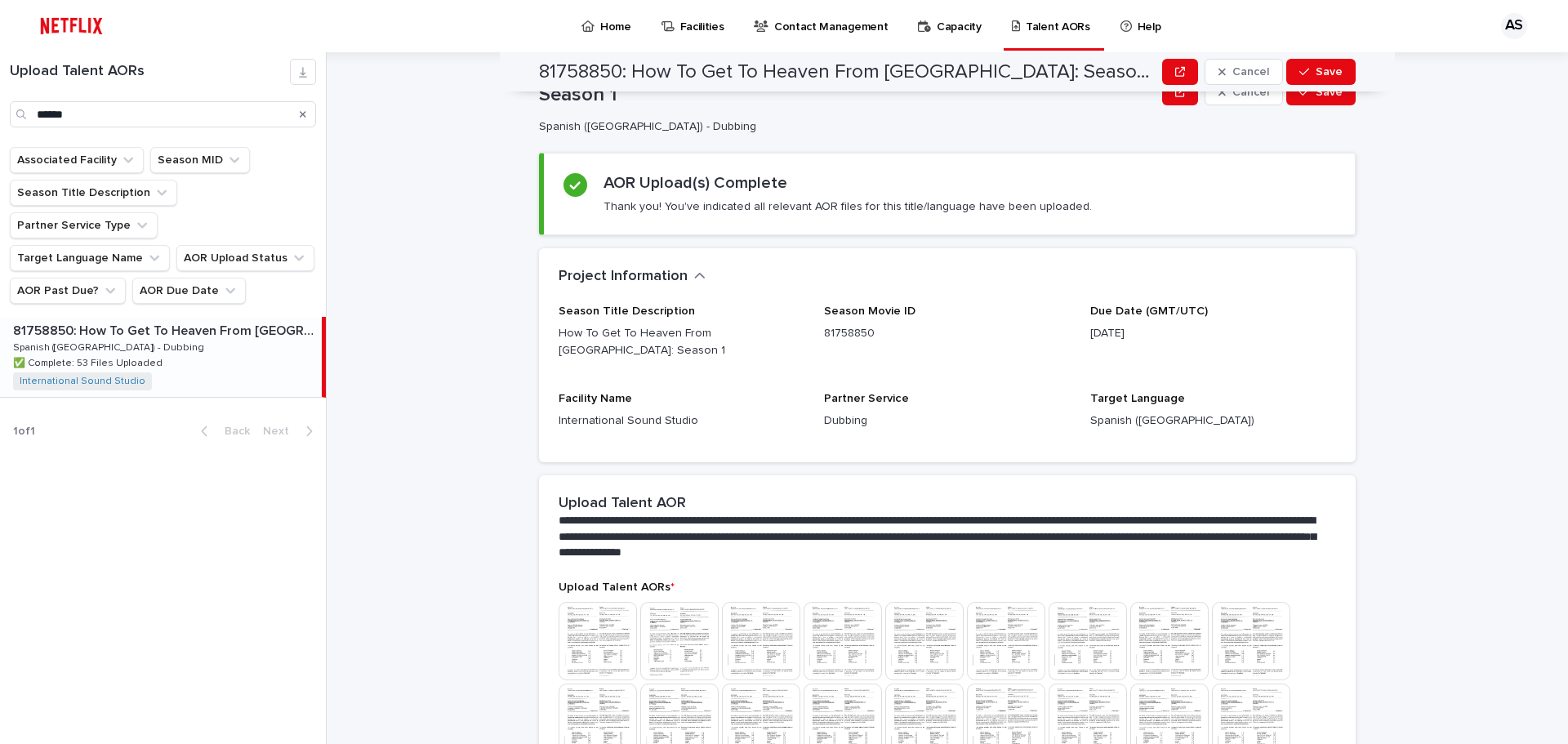
scroll to position [23, 0]
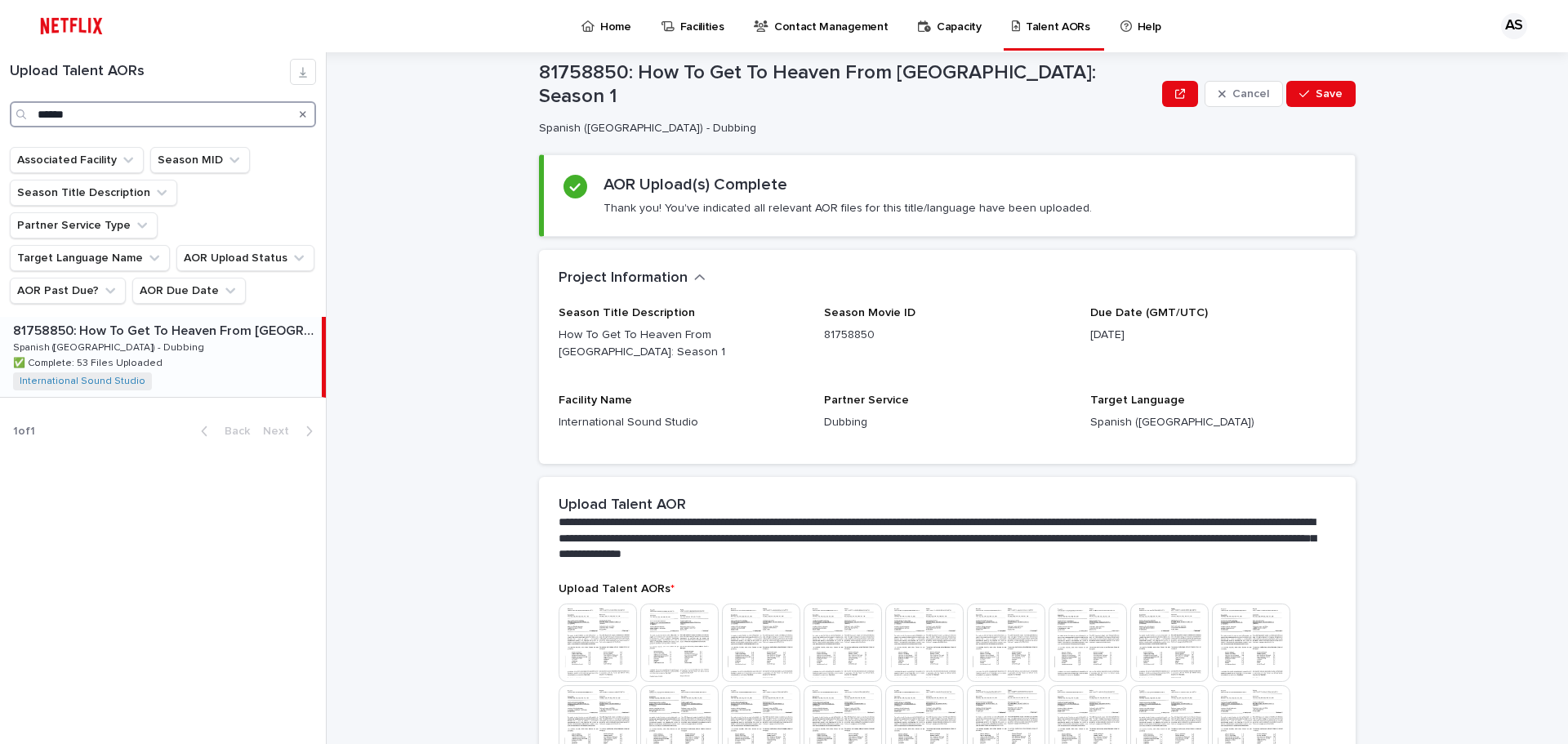
click at [93, 113] on input "******" at bounding box center [162, 114] width 306 height 26
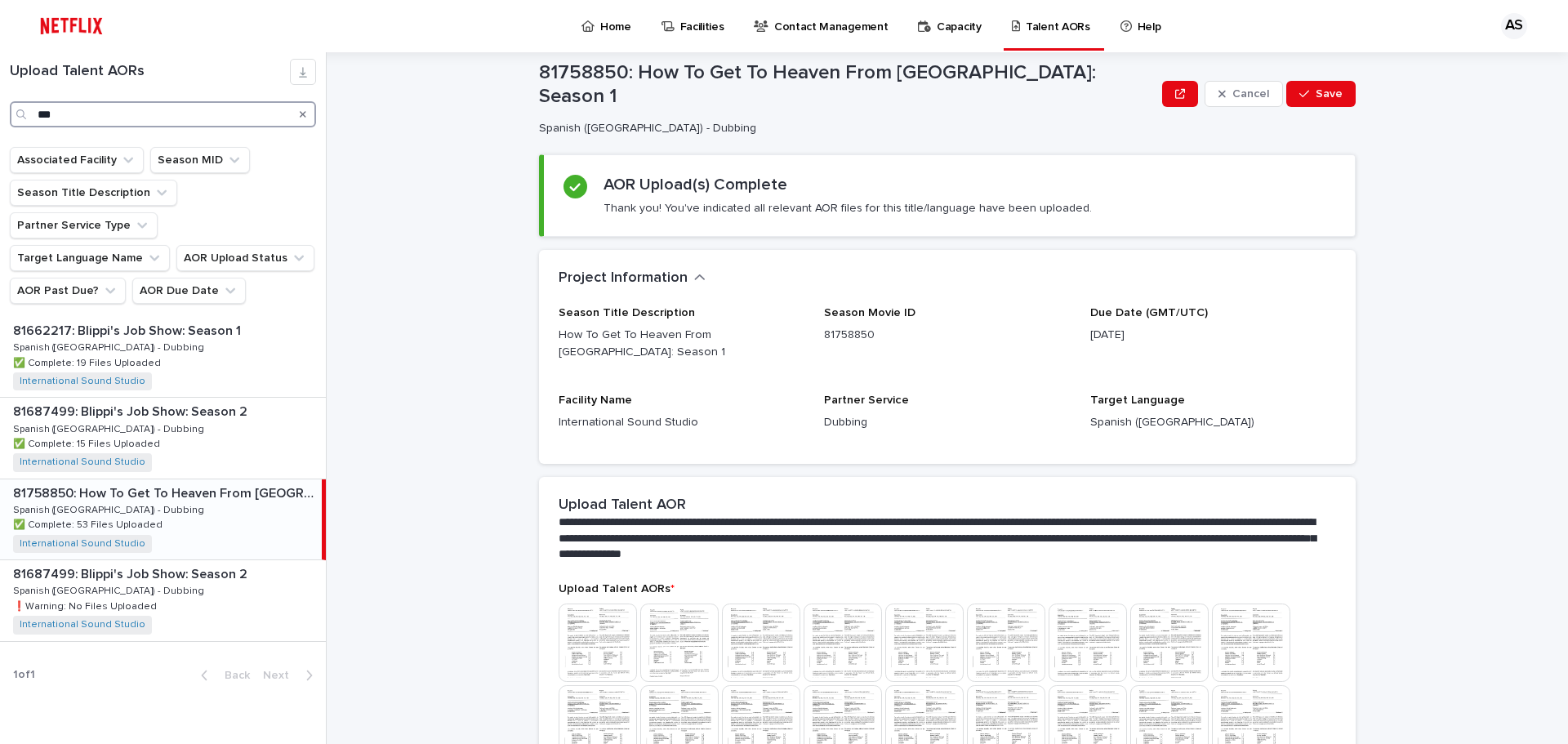
type input "***"
click at [158, 526] on div "81758850: How To Get To Heaven From [GEOGRAPHIC_DATA]: Season 1 81758850: How T…" at bounding box center [161, 519] width 322 height 80
click at [153, 565] on div "81687499: Blippi's Job Show: Season 2 81687499: Blippi's Job Show: Season 2 Spa…" at bounding box center [162, 600] width 326 height 80
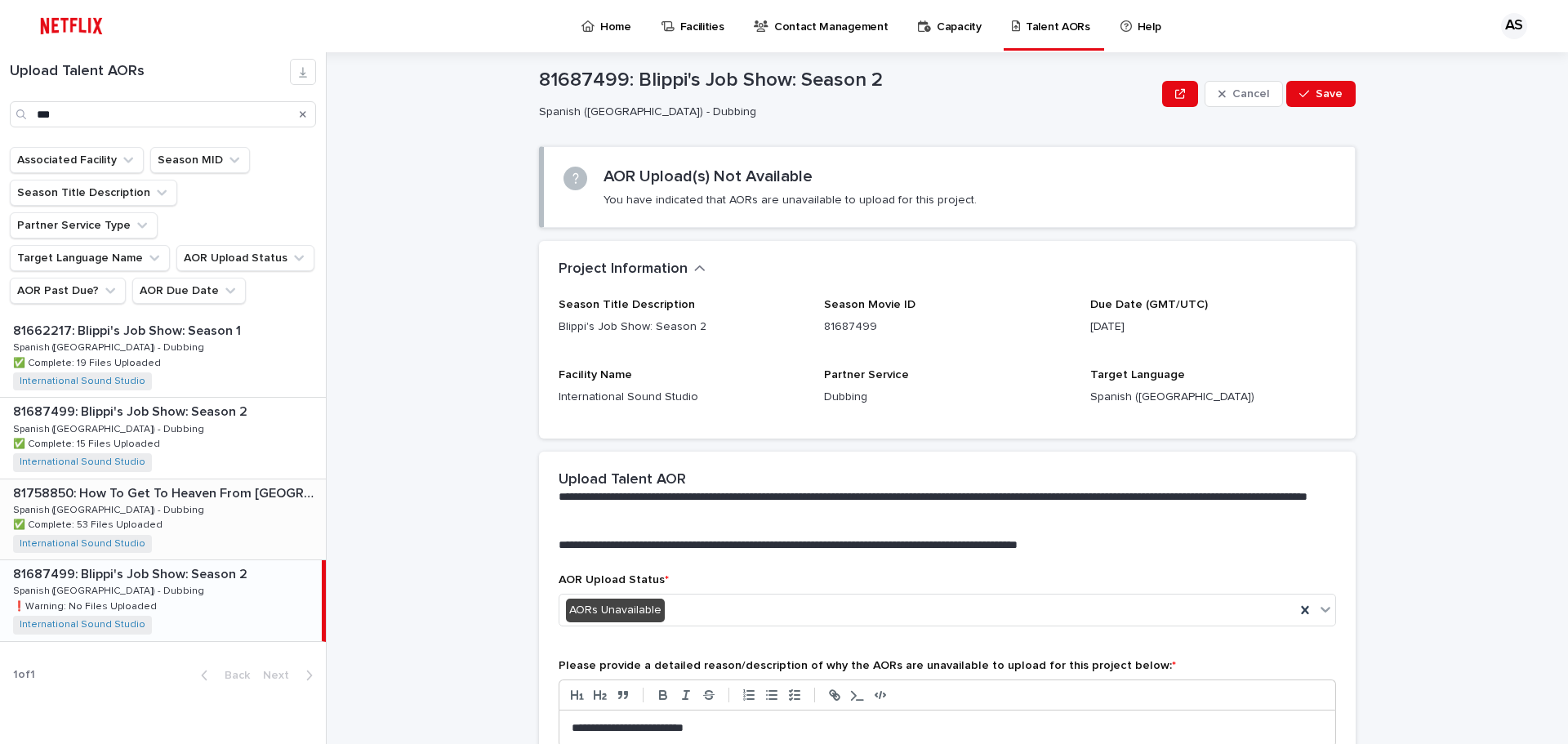
click at [150, 483] on p "81758850: How To Get To Heaven From [GEOGRAPHIC_DATA]: Season 1" at bounding box center [168, 492] width 310 height 19
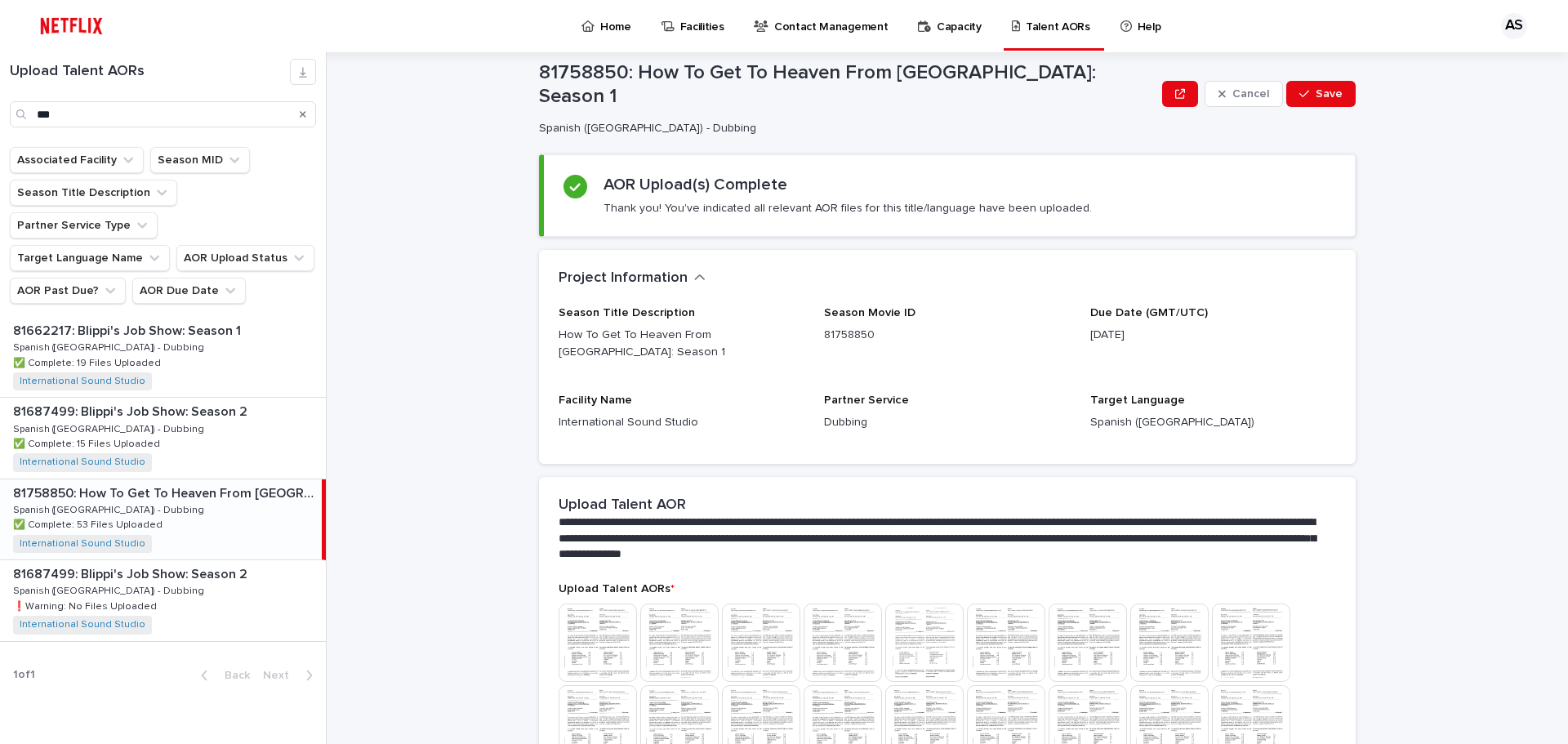
click at [588, 605] on img at bounding box center [597, 642] width 78 height 78
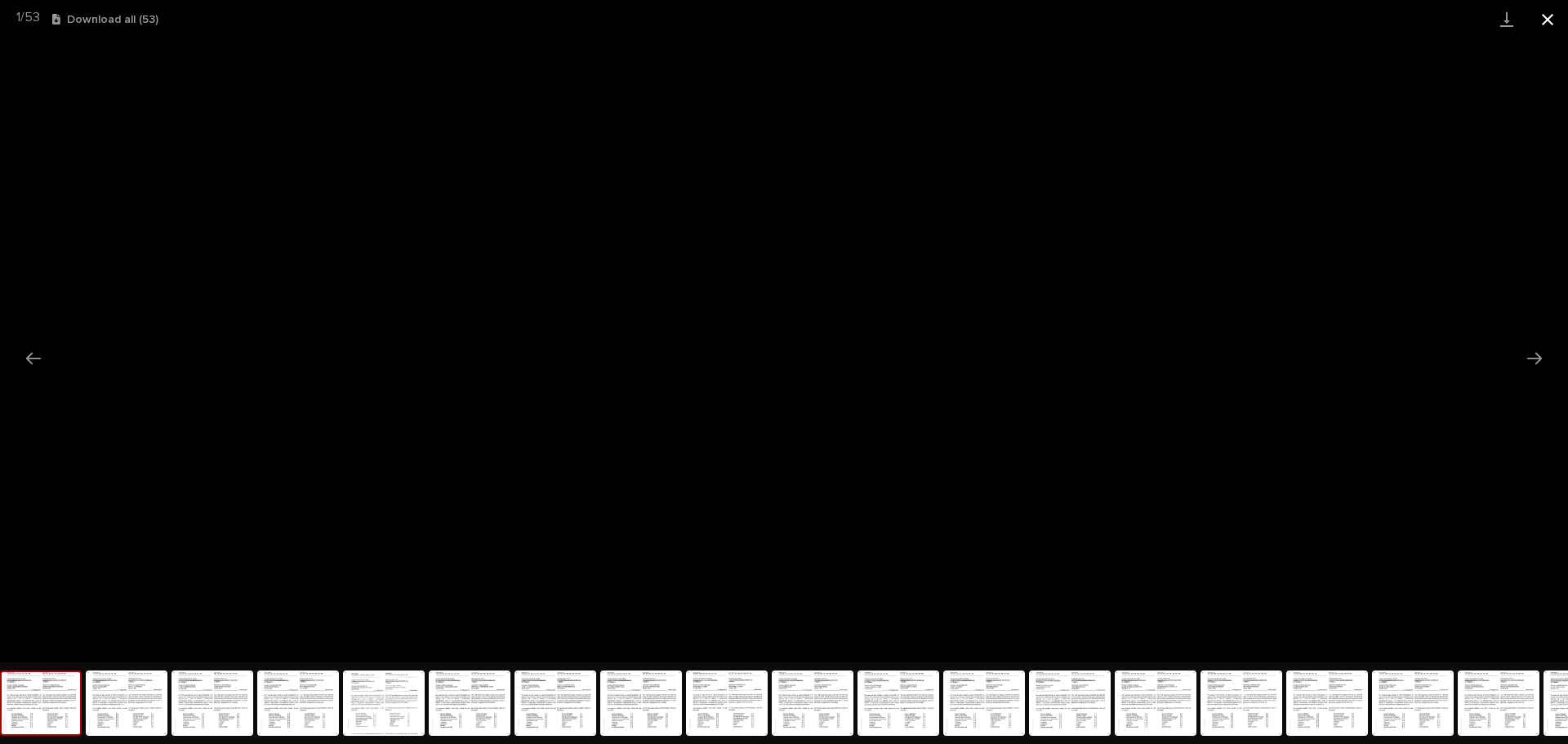
click at [1560, 14] on button "Close gallery" at bounding box center [1547, 19] width 40 height 39
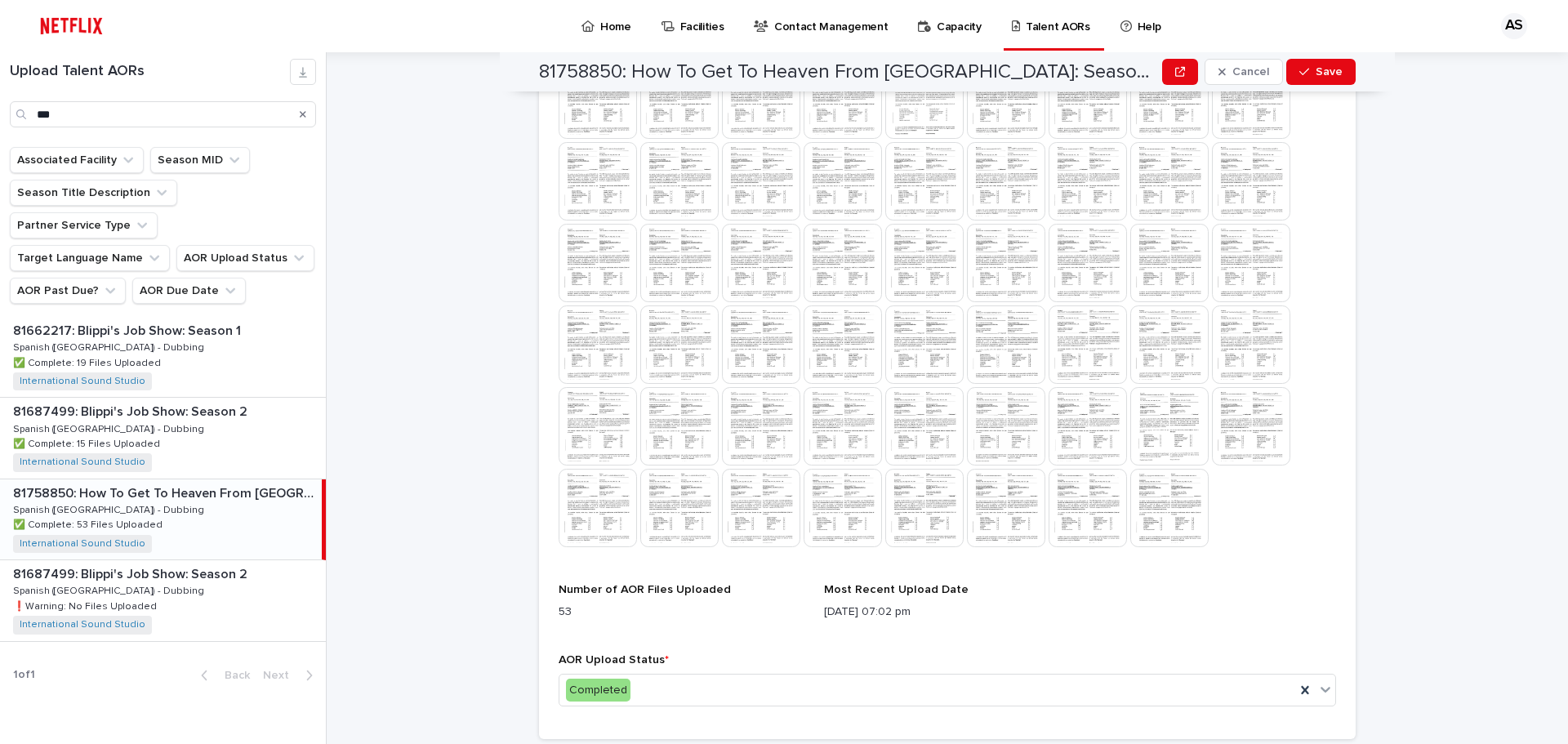
scroll to position [595, 0]
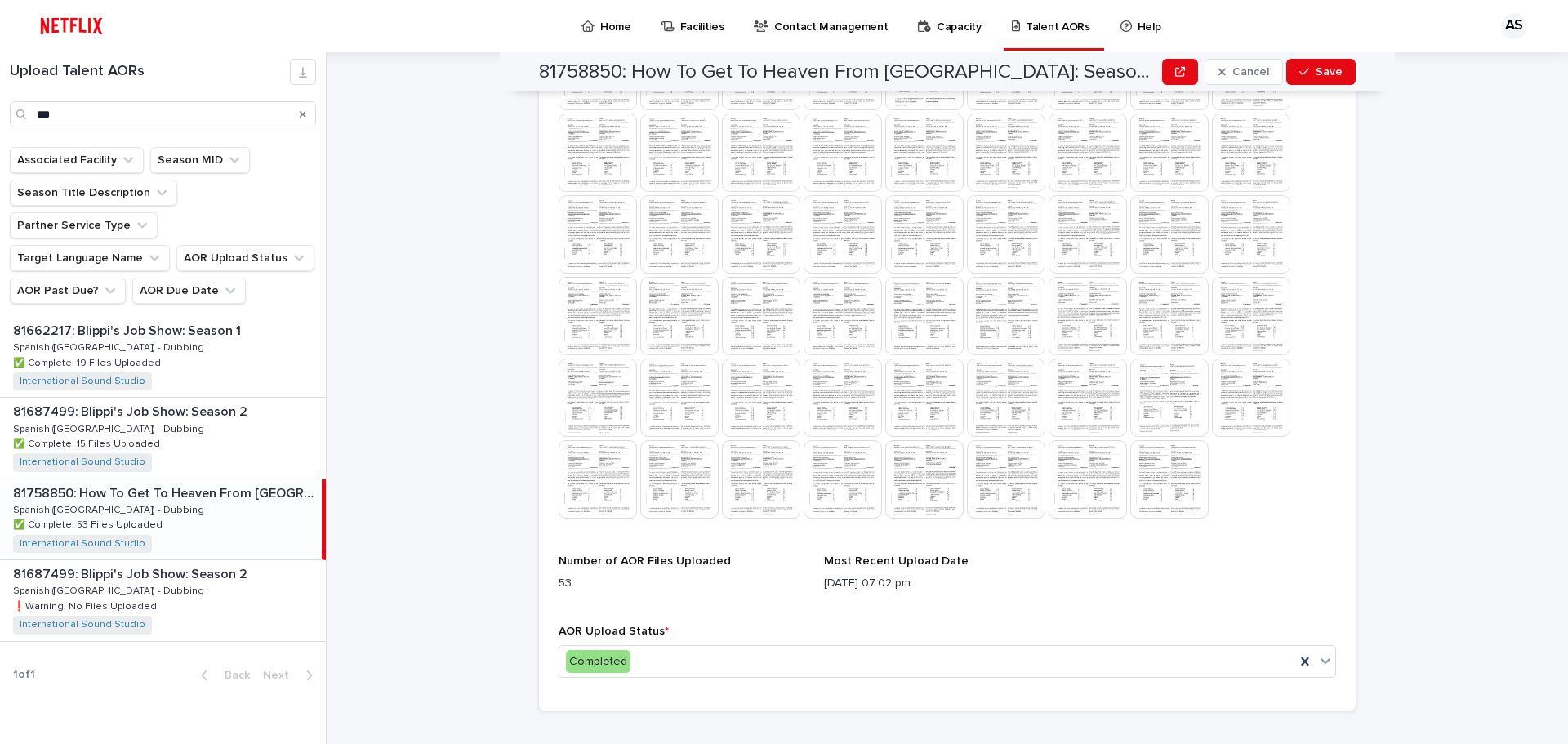
click at [1183, 468] on img at bounding box center [1169, 478] width 78 height 78
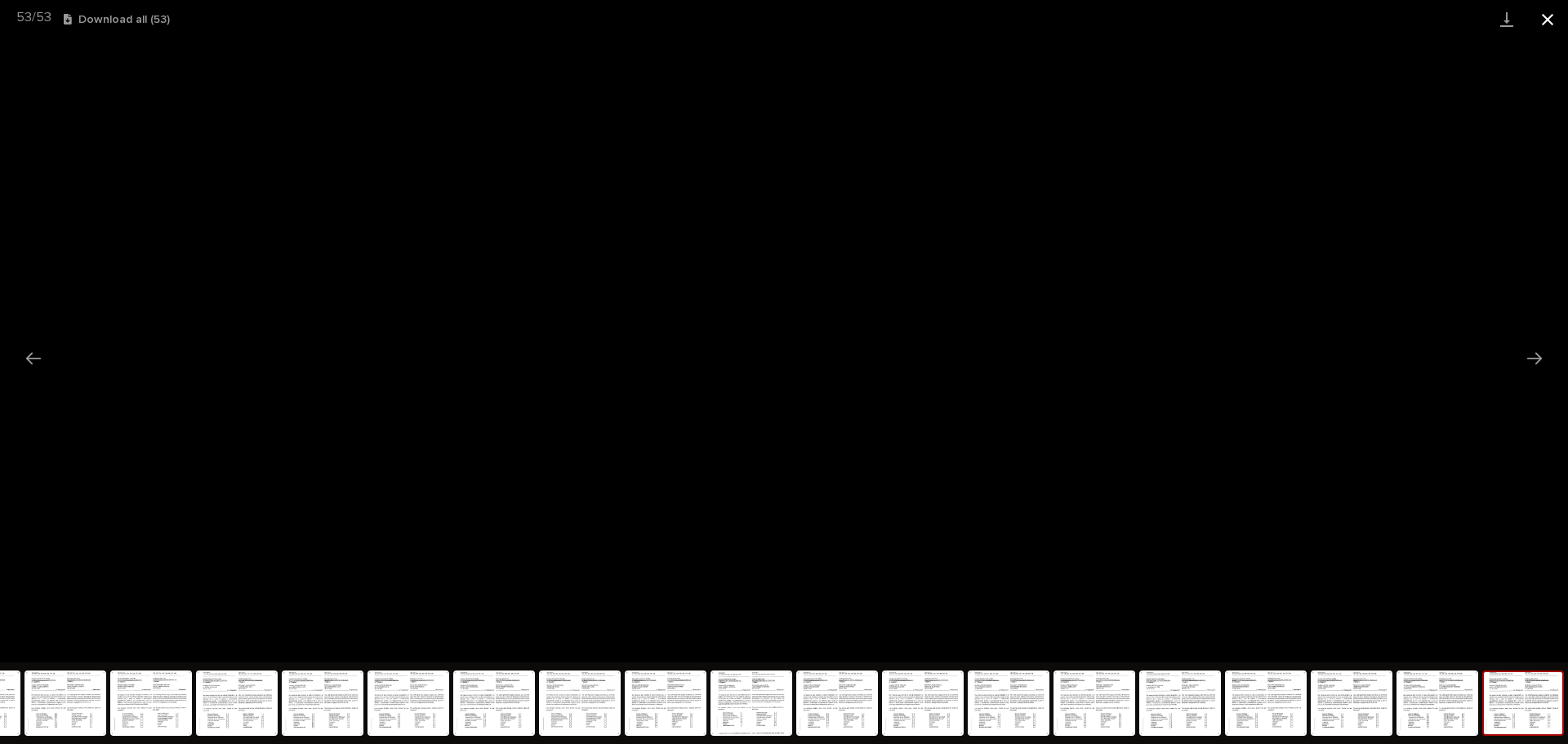
click at [1554, 20] on button "Close gallery" at bounding box center [1547, 19] width 40 height 39
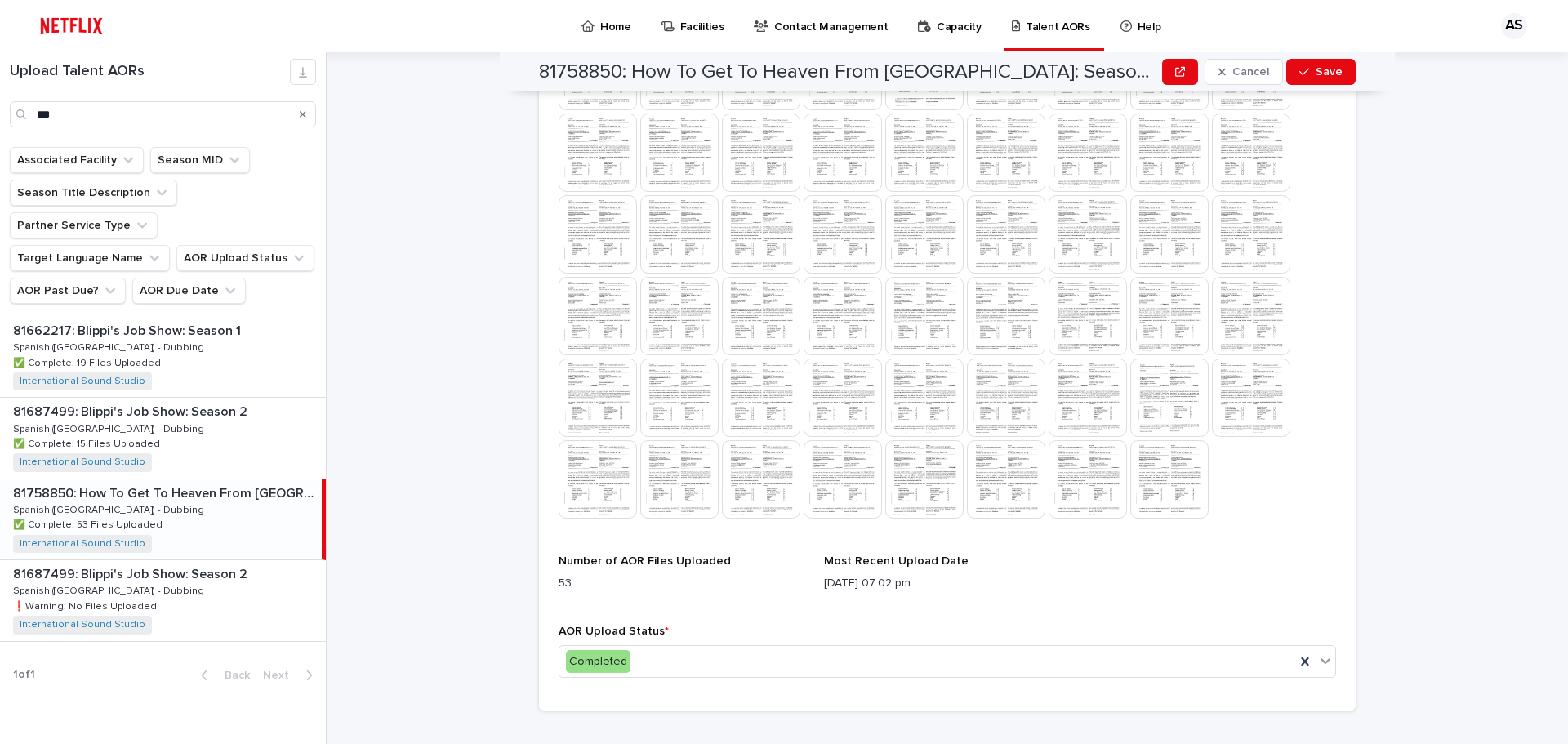
click at [904, 284] on img at bounding box center [924, 315] width 78 height 78
click at [927, 279] on img at bounding box center [924, 315] width 78 height 78
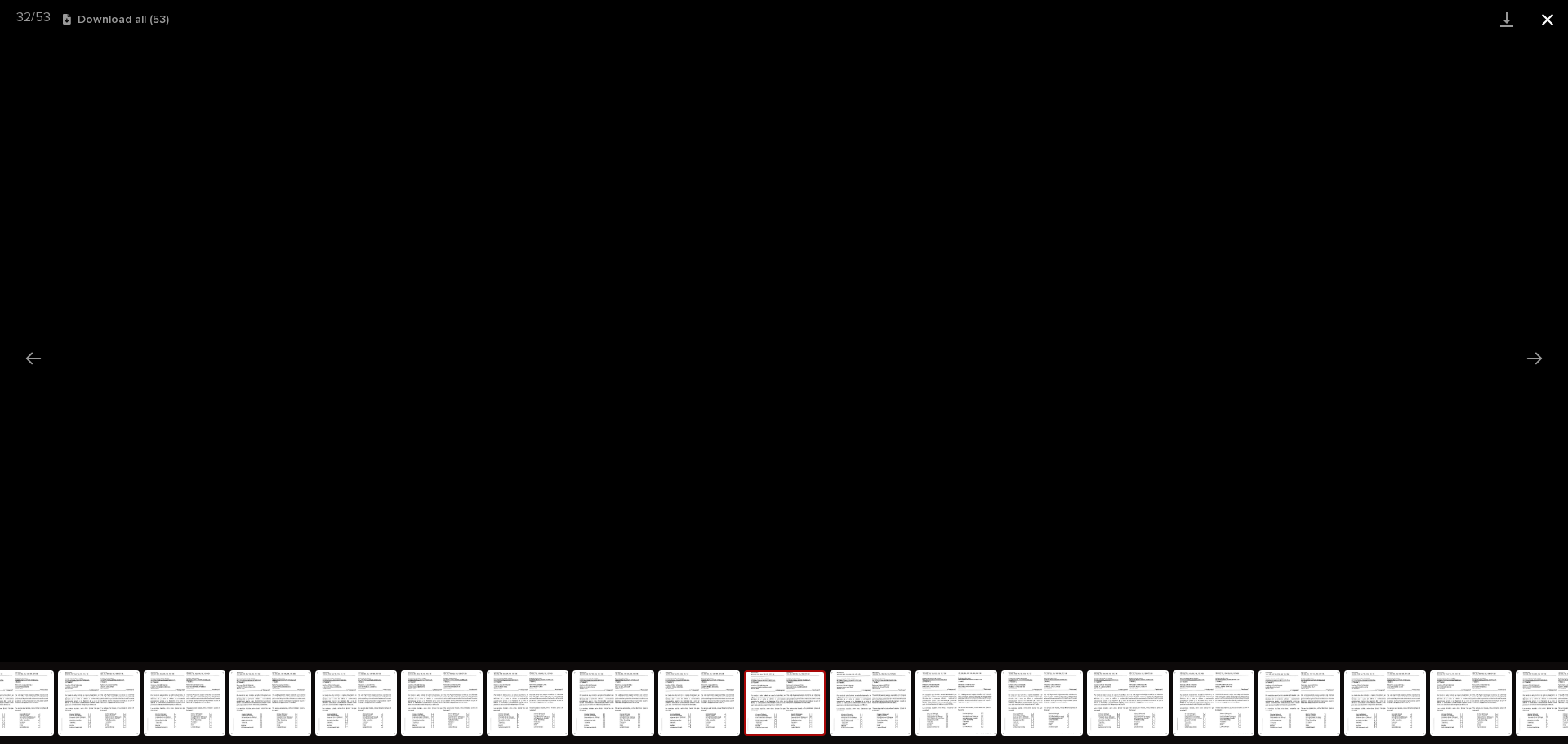
click at [1552, 15] on button "Close gallery" at bounding box center [1547, 19] width 40 height 39
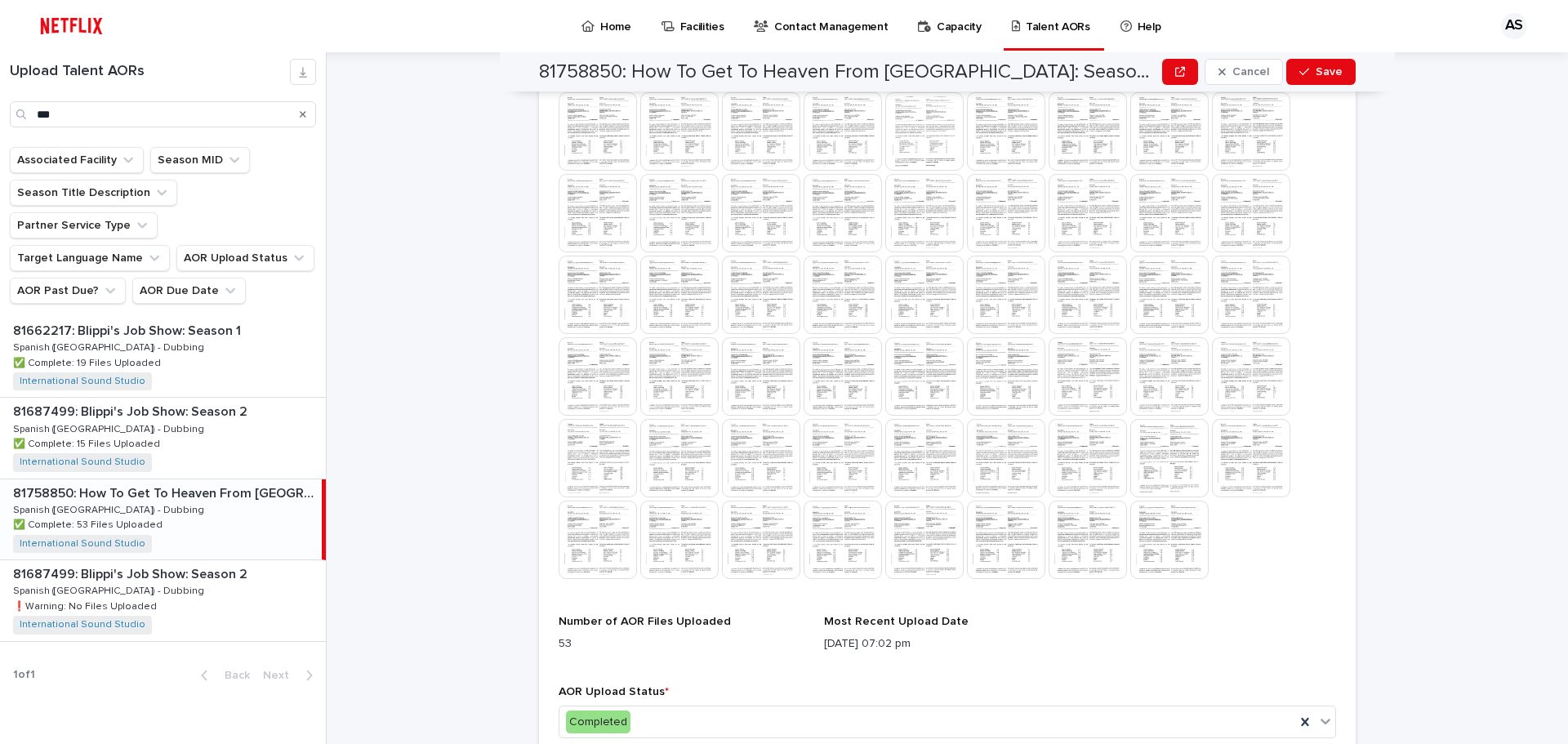
scroll to position [432, 0]
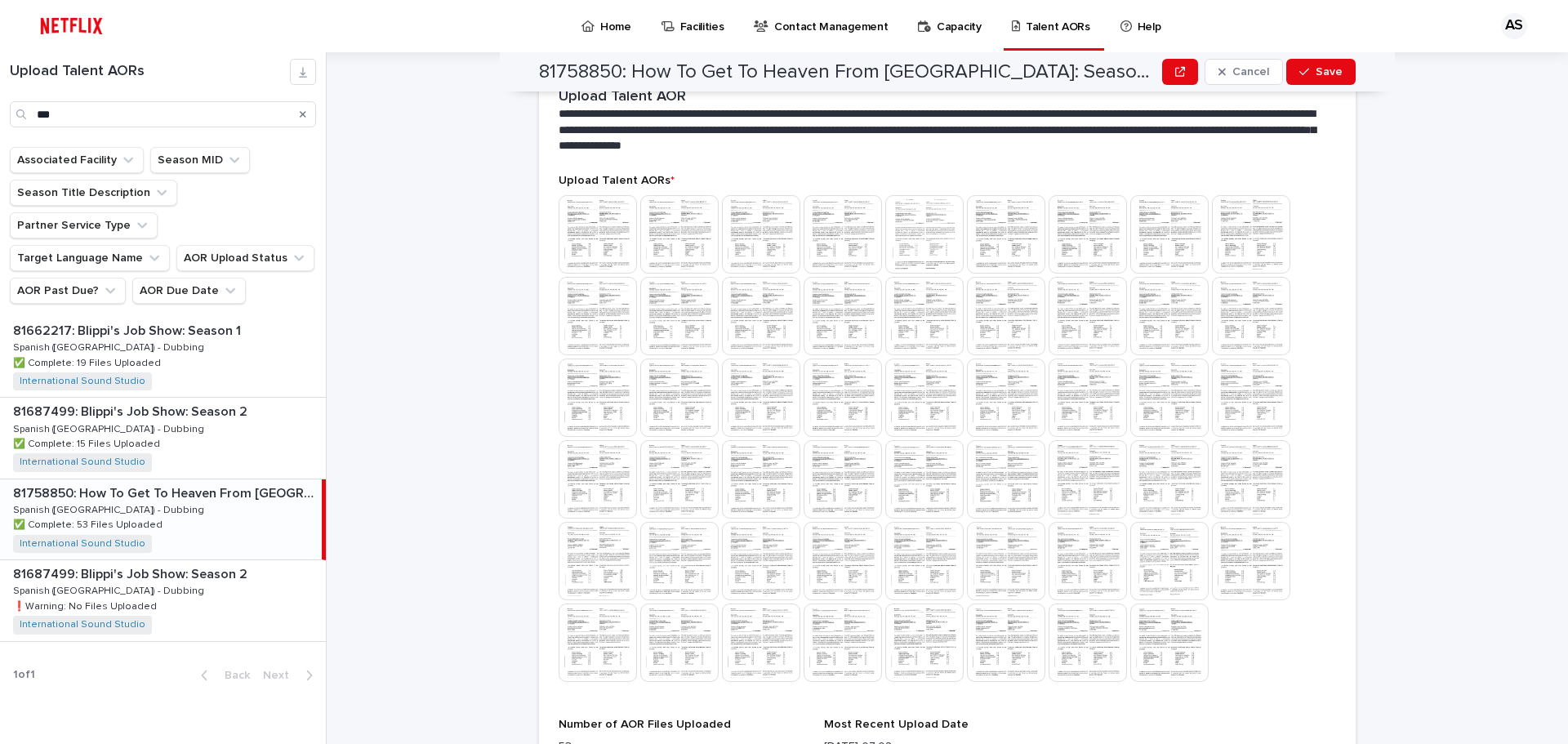
click at [600, 20] on p "Home" at bounding box center [616, 17] width 31 height 34
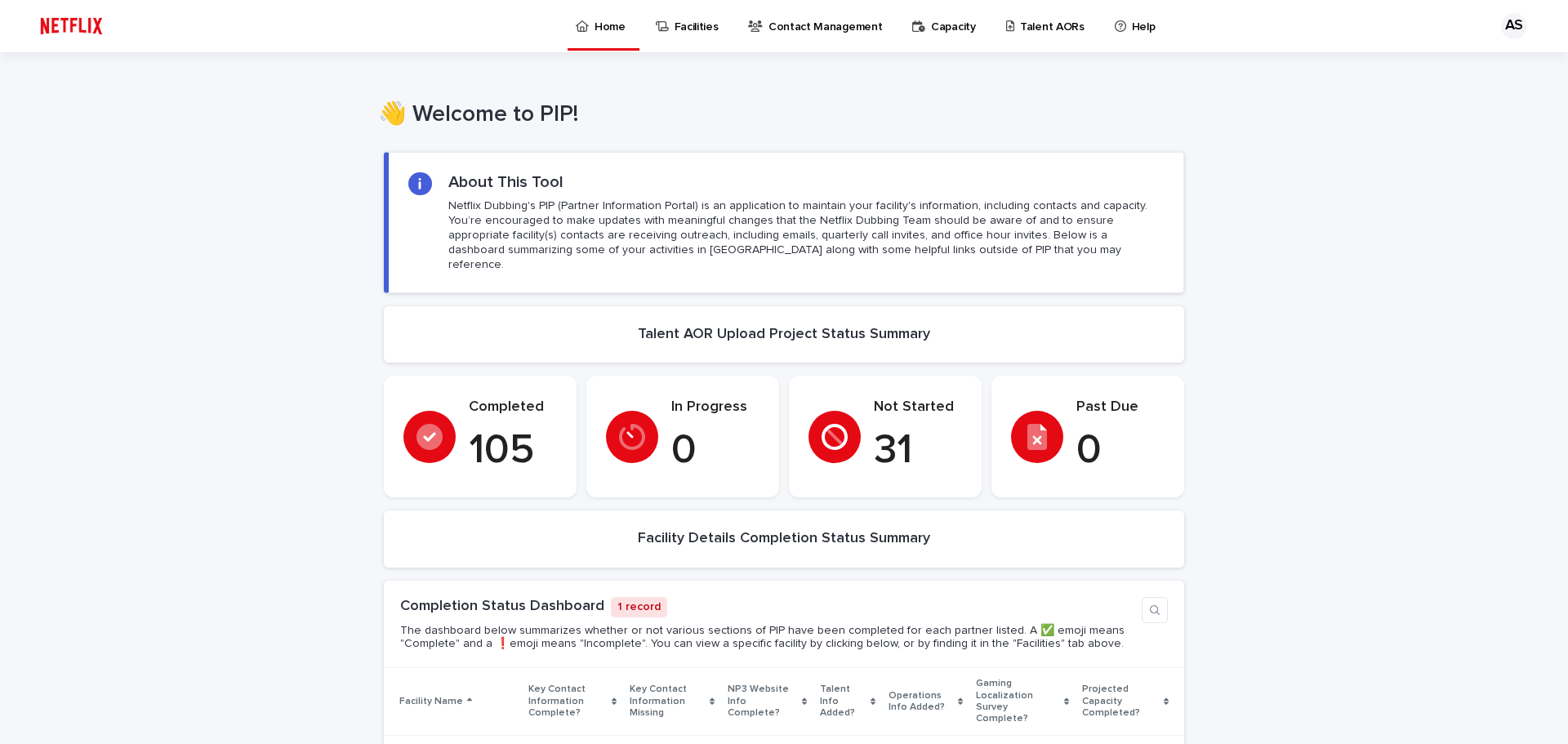
click at [1501, 27] on div "AS" at bounding box center [1513, 26] width 26 height 26
click at [1467, 68] on p "Log Out" at bounding box center [1498, 69] width 103 height 28
